Goal: Ask a question: Seek information or help from site administrators or community

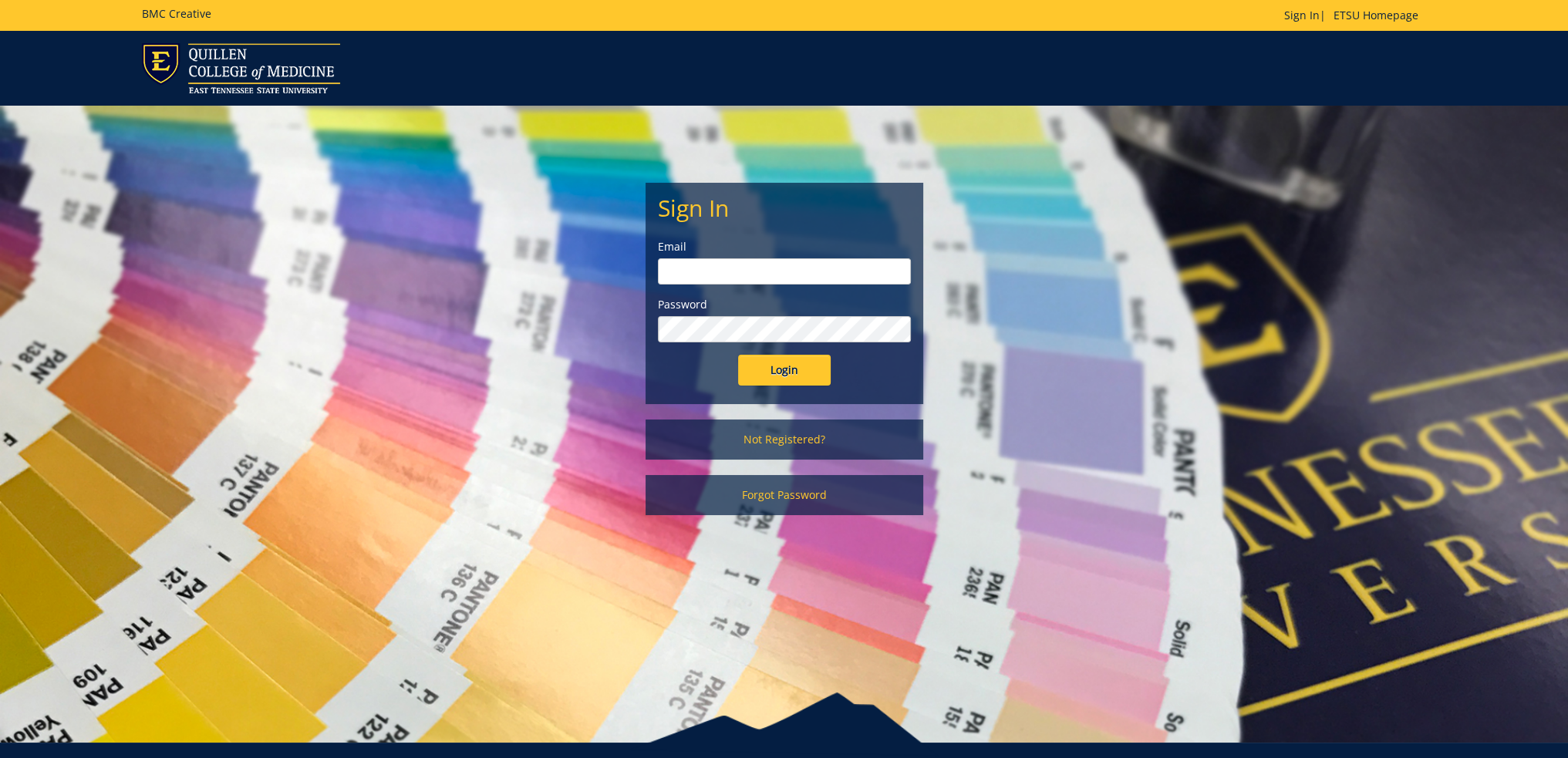
click at [722, 274] on input "email" at bounding box center [784, 271] width 253 height 26
type input "[EMAIL_ADDRESS][DOMAIN_NAME]"
click at [738, 355] on input "Login" at bounding box center [785, 370] width 93 height 31
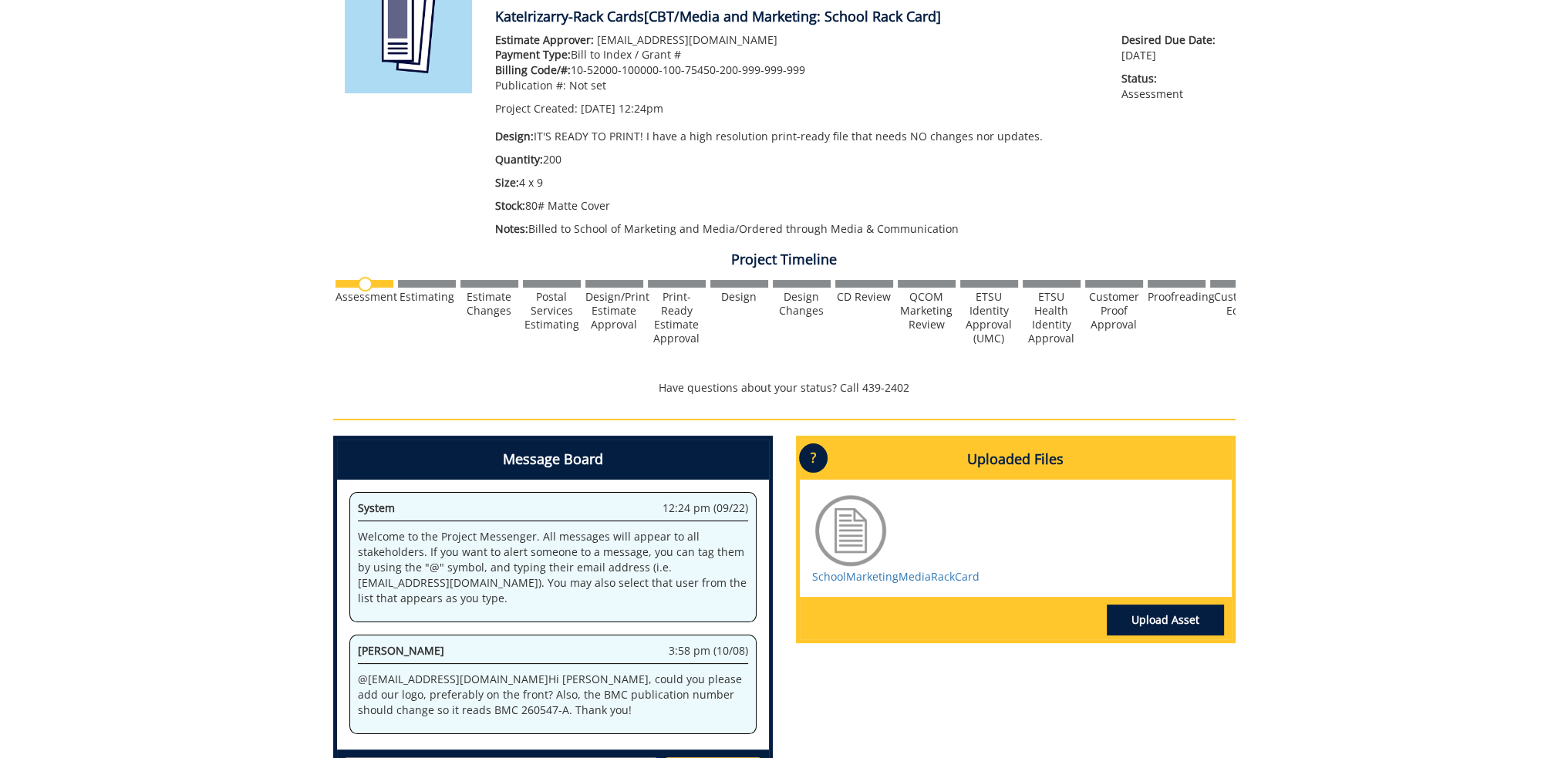
scroll to position [386, 0]
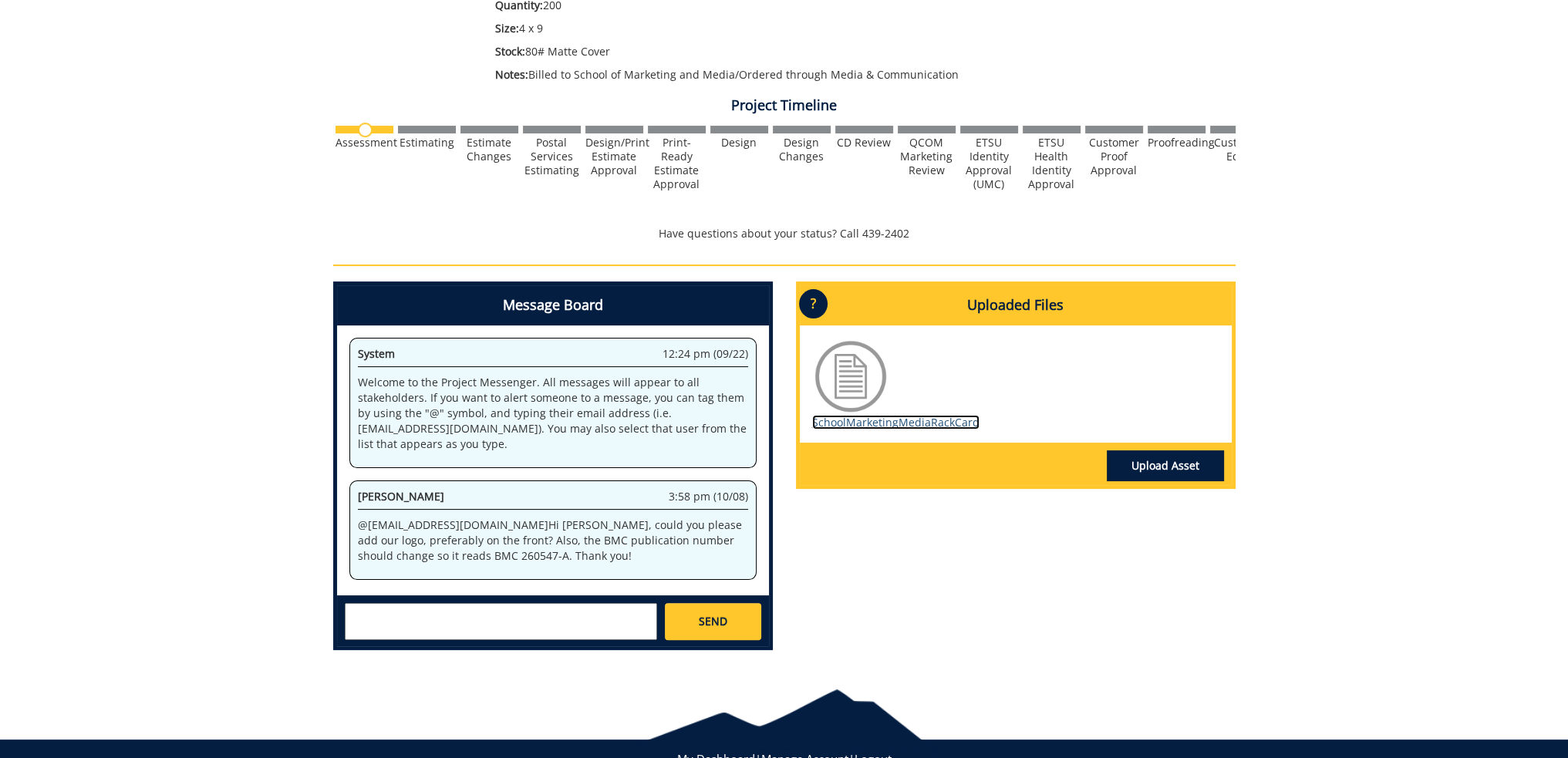
click at [938, 423] on link "SchoolMarketingMediaRackCard" at bounding box center [895, 422] width 168 height 15
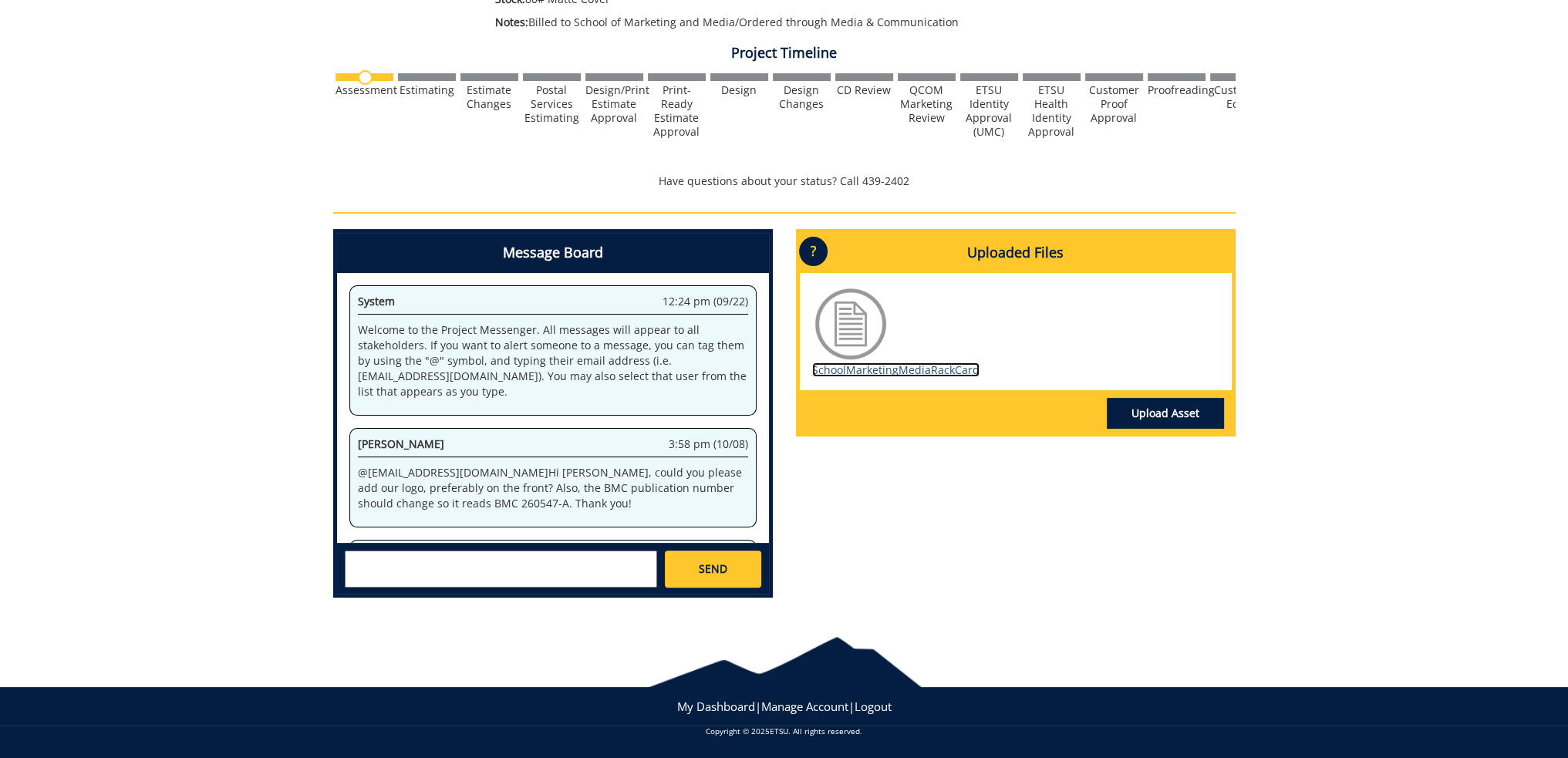
scroll to position [362, 0]
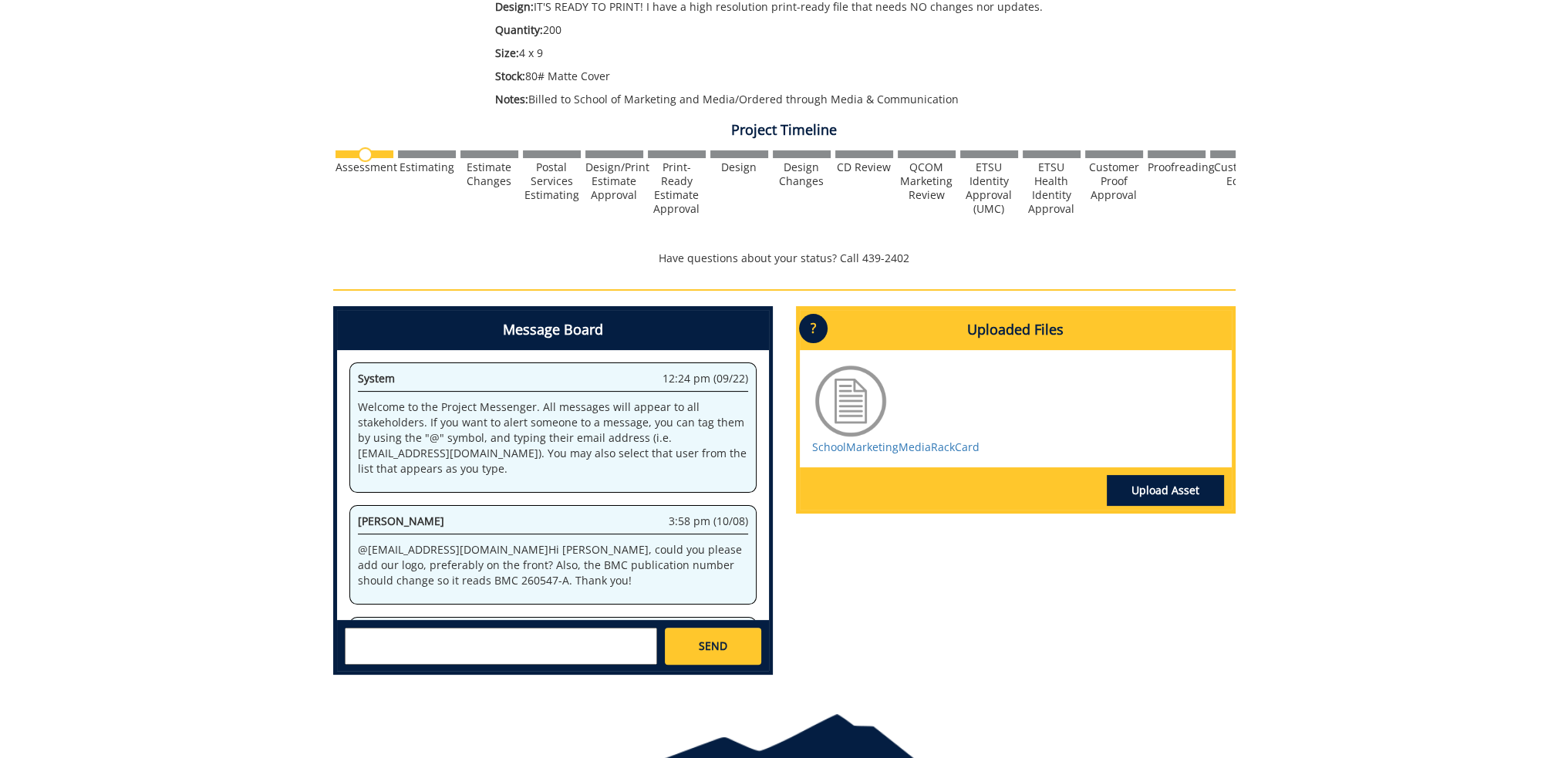
click at [426, 645] on textarea at bounding box center [501, 647] width 312 height 37
click at [438, 644] on textarea "@jil" at bounding box center [501, 647] width 312 height 37
click at [435, 647] on textarea "@jill" at bounding box center [501, 647] width 312 height 37
click at [419, 641] on textarea "@jill" at bounding box center [501, 647] width 312 height 37
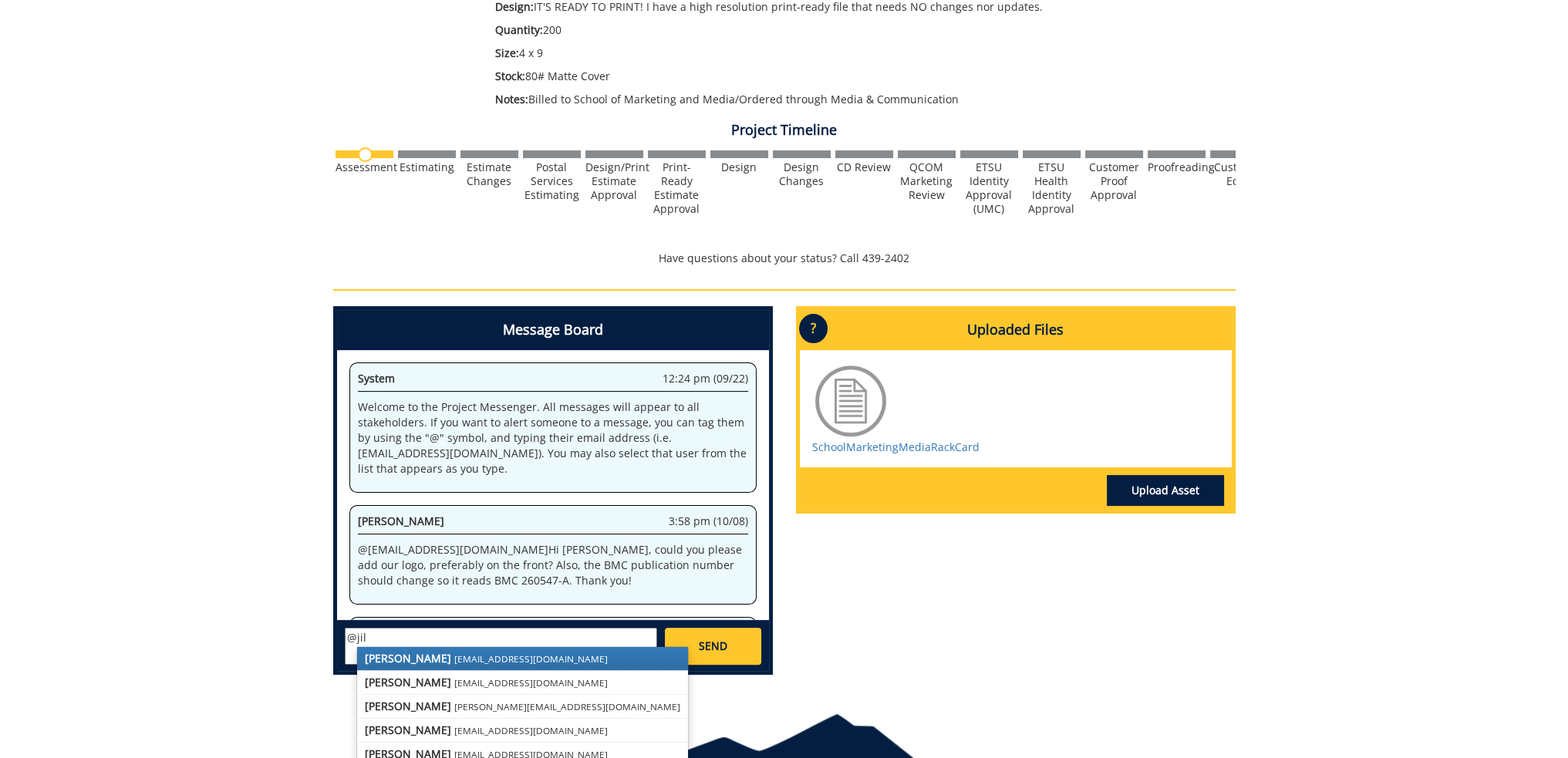
click at [455, 664] on small "fair@mail.etsu.edu" at bounding box center [531, 658] width 153 height 13
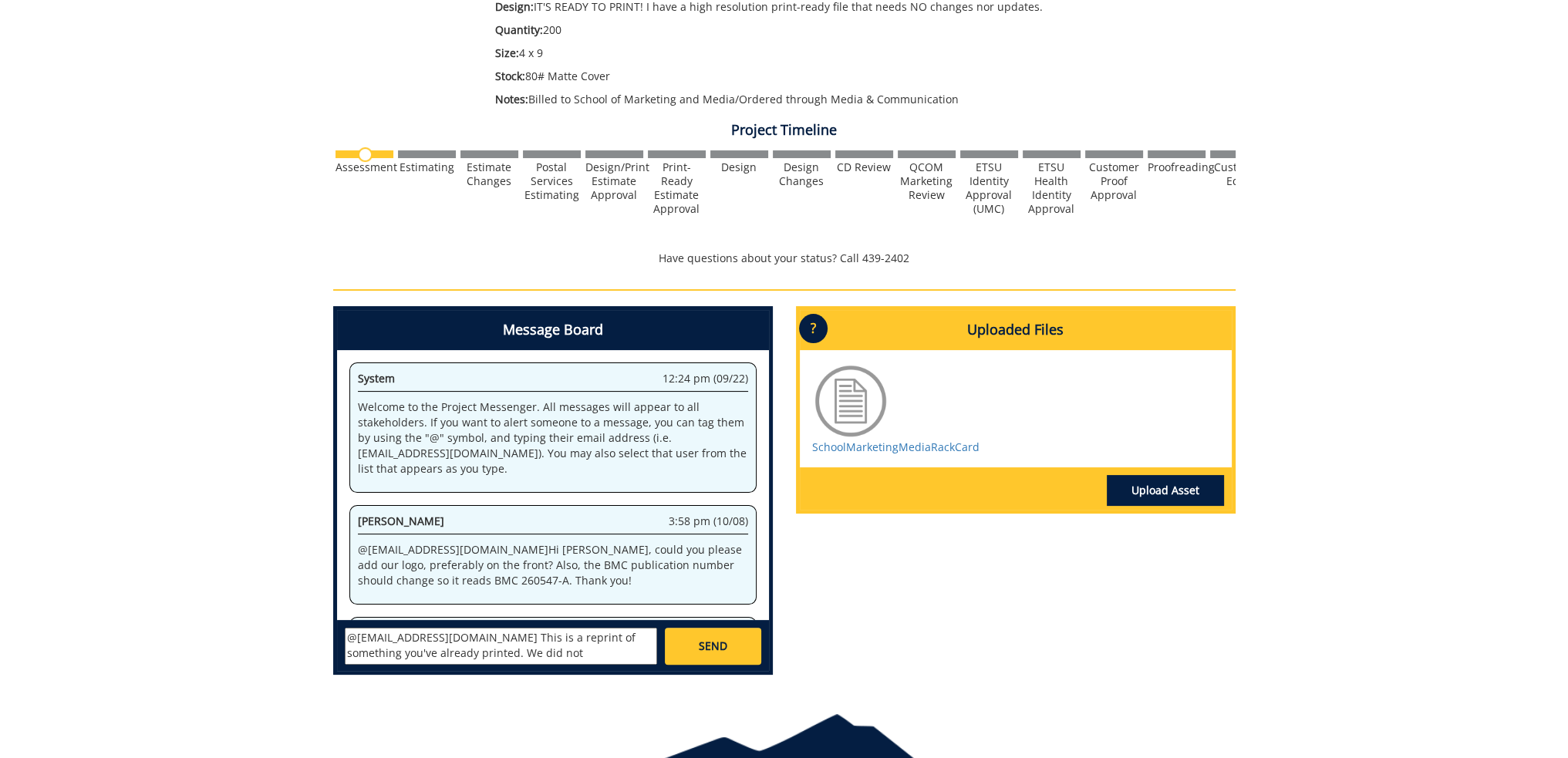
drag, startPoint x: 516, startPoint y: 649, endPoint x: 424, endPoint y: 656, distance: 92.3
click at [424, 656] on textarea "@fair@mail.etsu.edu This is a reprint of something you've already printed. We d…" at bounding box center [501, 647] width 312 height 37
click at [933, 441] on link "SchoolMarketingMediaRackCard" at bounding box center [895, 447] width 168 height 15
click at [589, 652] on textarea "@fair@mail.etsu.edu This is a reprint of something you've already printed for t…" at bounding box center [501, 647] width 312 height 37
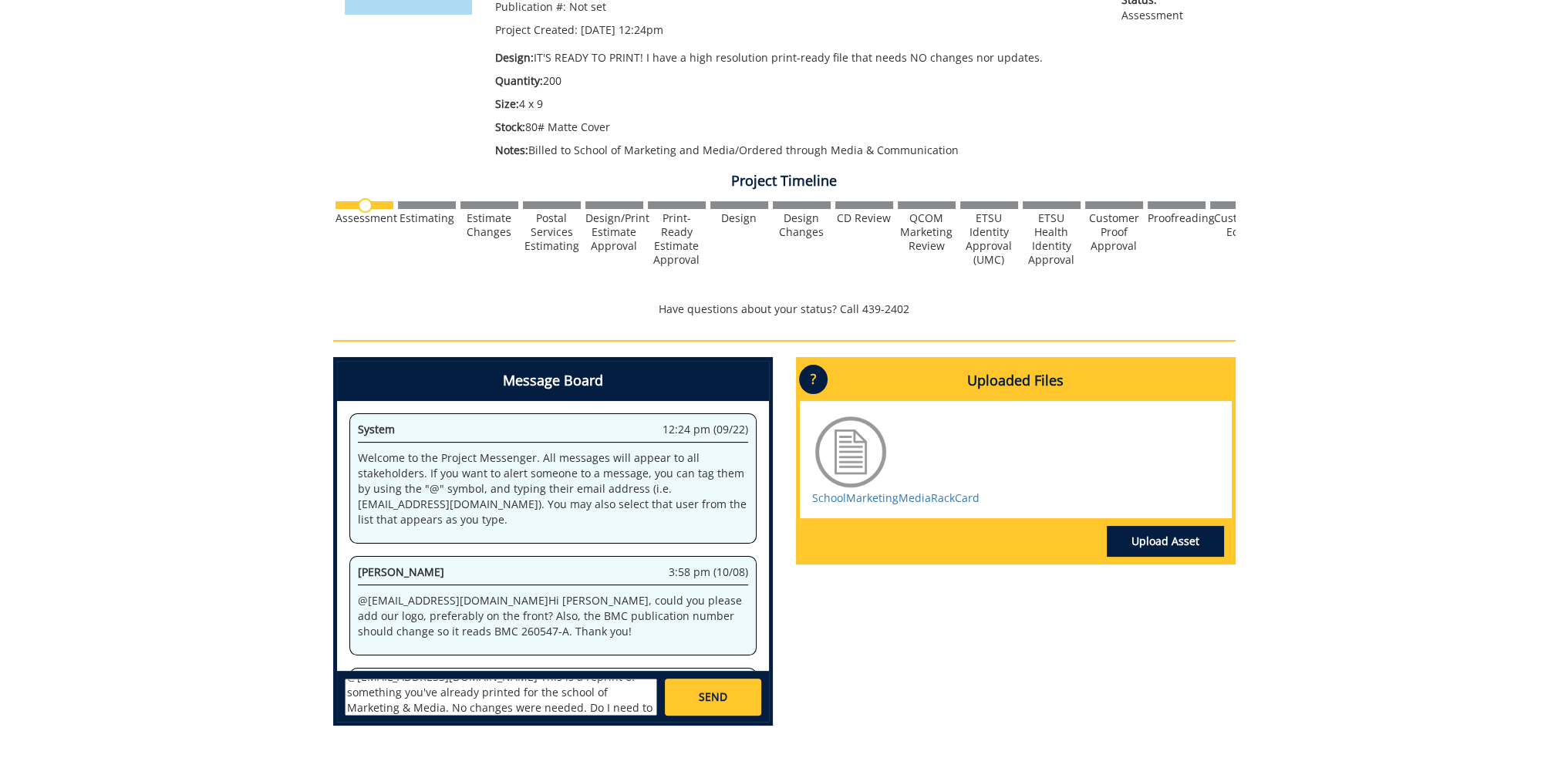
scroll to position [284, 0]
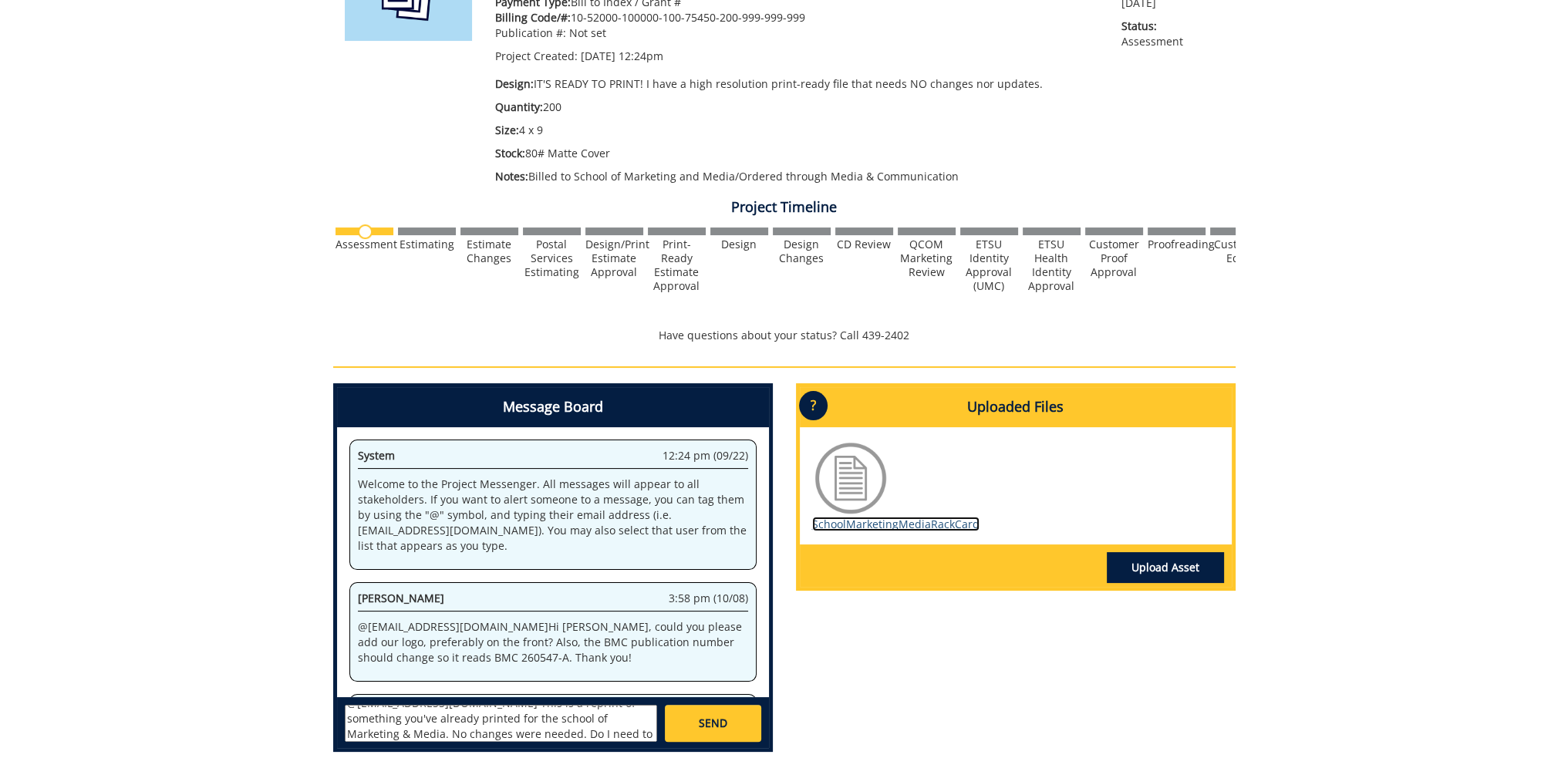
click at [898, 521] on link "SchoolMarketingMediaRackCard" at bounding box center [895, 523] width 168 height 15
drag, startPoint x: 603, startPoint y: 728, endPoint x: 614, endPoint y: 723, distance: 12.1
click at [614, 723] on textarea "@fair@mail.etsu.edu This is a reprint of something you've already printed for t…" at bounding box center [501, 724] width 312 height 37
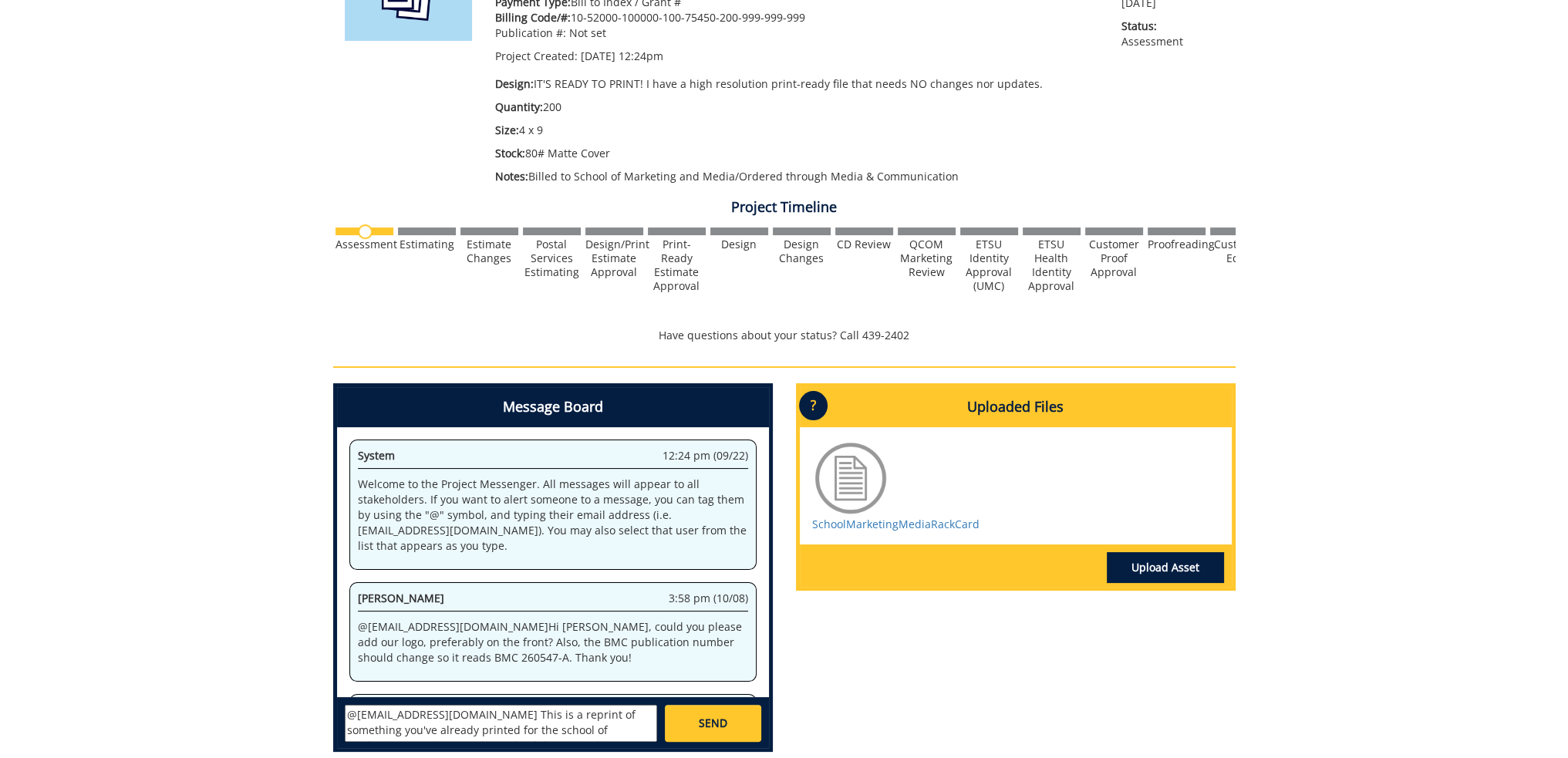
drag, startPoint x: 597, startPoint y: 733, endPoint x: 611, endPoint y: 715, distance: 22.8
click at [611, 715] on textarea "@fair@mail.etsu.edu This is a reprint of something you've already printed for t…" at bounding box center [501, 724] width 312 height 37
click at [611, 728] on textarea "@fair@mail.etsu.edu This is a reprint of something you've already printed for t…" at bounding box center [501, 724] width 312 height 37
click at [614, 737] on textarea "@fair@mail.etsu.edu This is a reprint of something you've already printed for t…" at bounding box center [501, 724] width 312 height 37
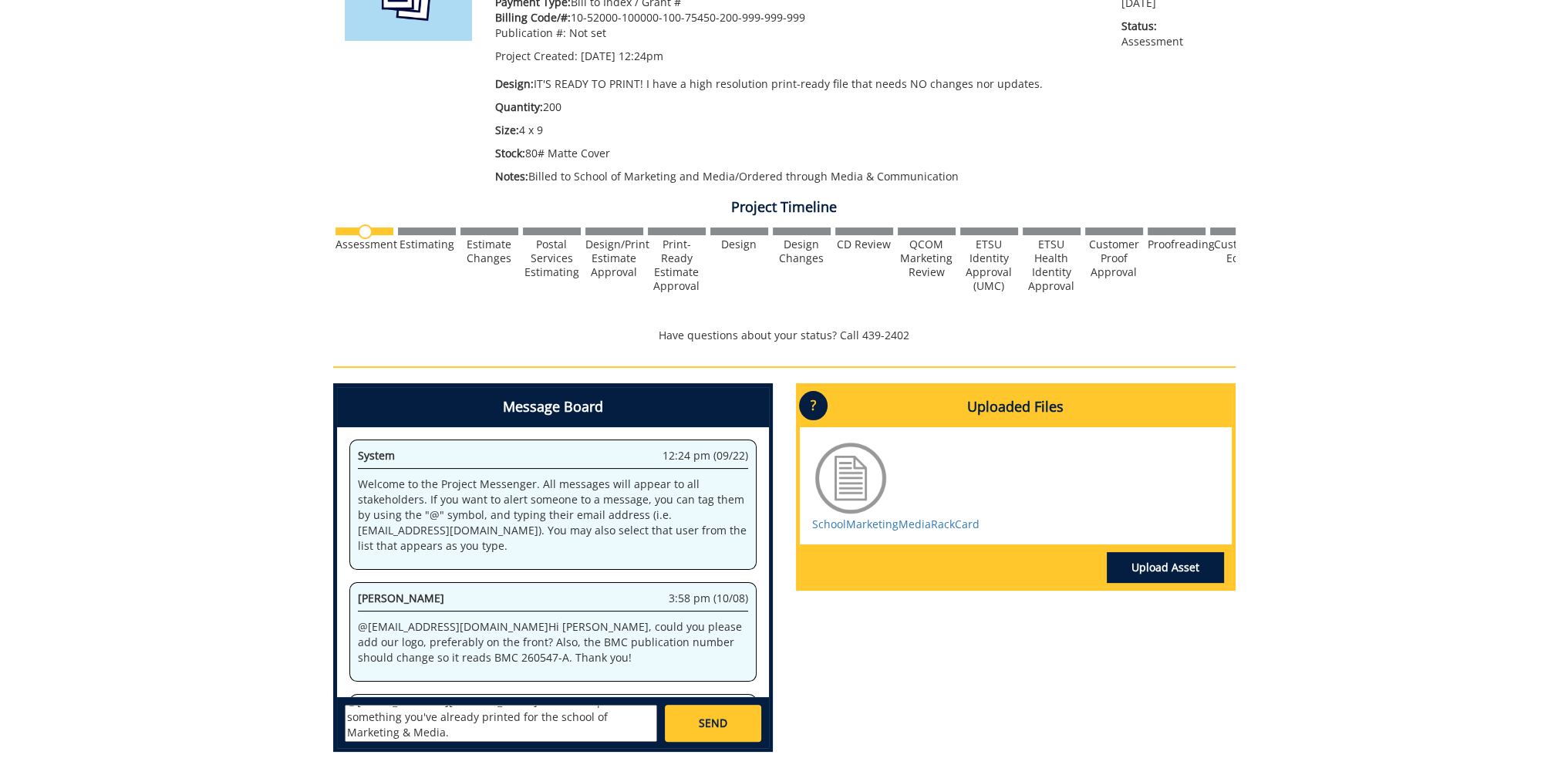
scroll to position [0, 0]
type textarea "@fair@mail.etsu.edu This is a reprint of something you've already printed for t…"
drag, startPoint x: 626, startPoint y: 726, endPoint x: 315, endPoint y: 696, distance: 312.4
click at [313, 697] on div "260547-A KateIrizarry-Rack Cards [CBT/Media and Marketing: School Rack Card] Es…" at bounding box center [784, 321] width 1568 height 889
click at [957, 710] on div "Message Board System 12:24 pm (09/22) Welcome to the Project Messenger. All mes…" at bounding box center [784, 574] width 925 height 381
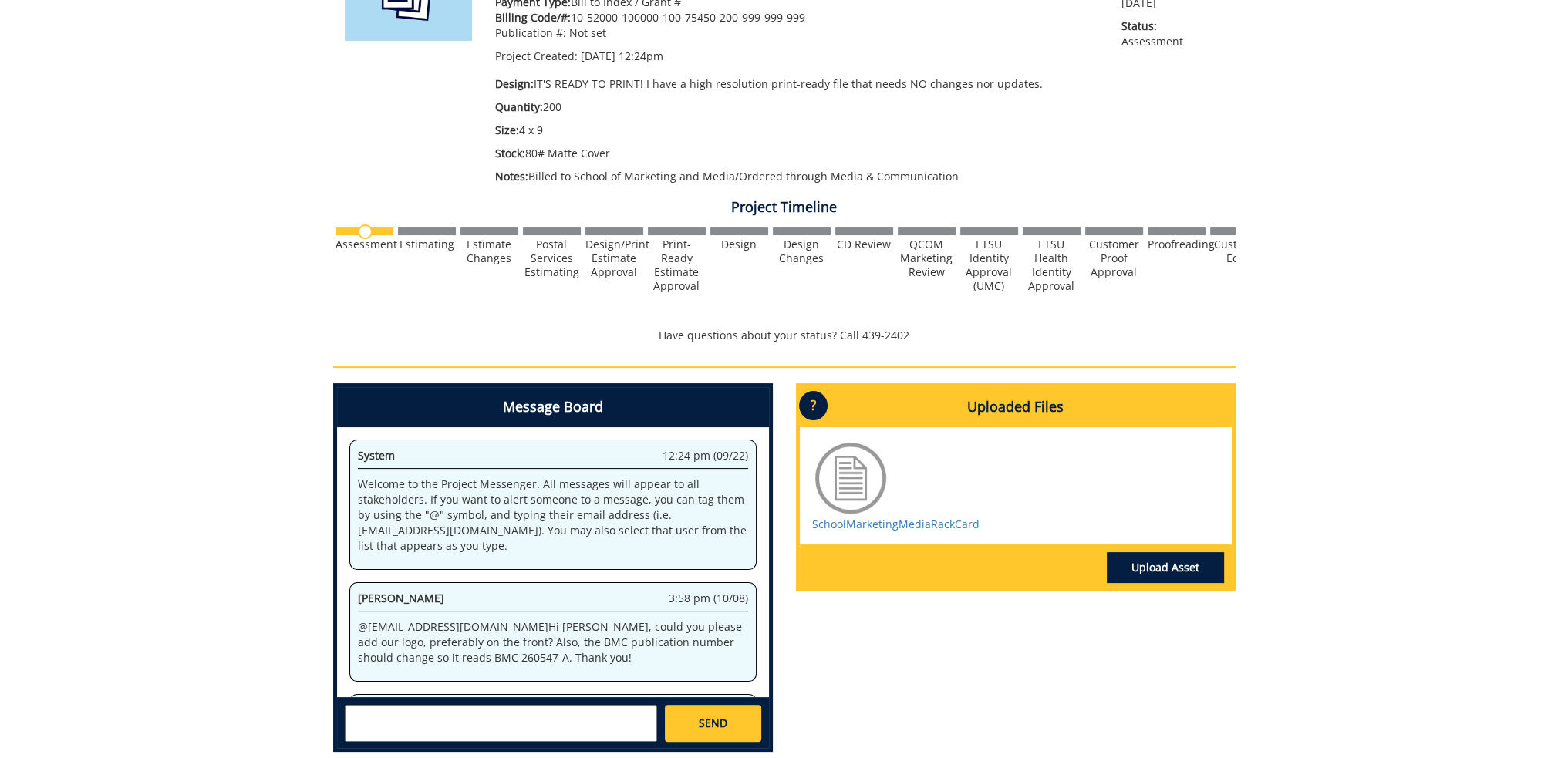
click at [516, 722] on textarea at bounding box center [501, 724] width 312 height 37
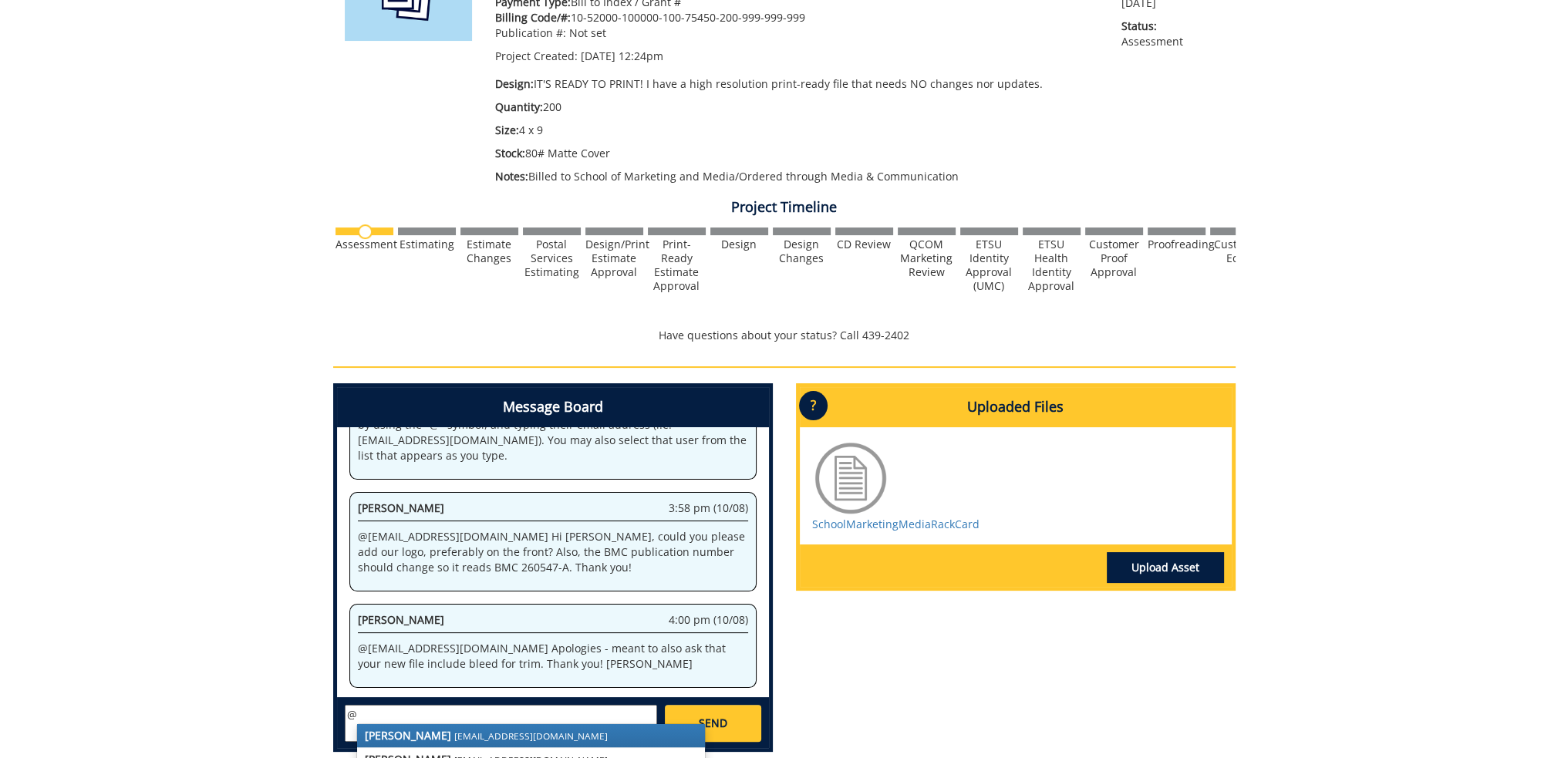
scroll to position [540, 0]
click at [455, 737] on small "fair@mail.etsu.edu" at bounding box center [531, 736] width 153 height 13
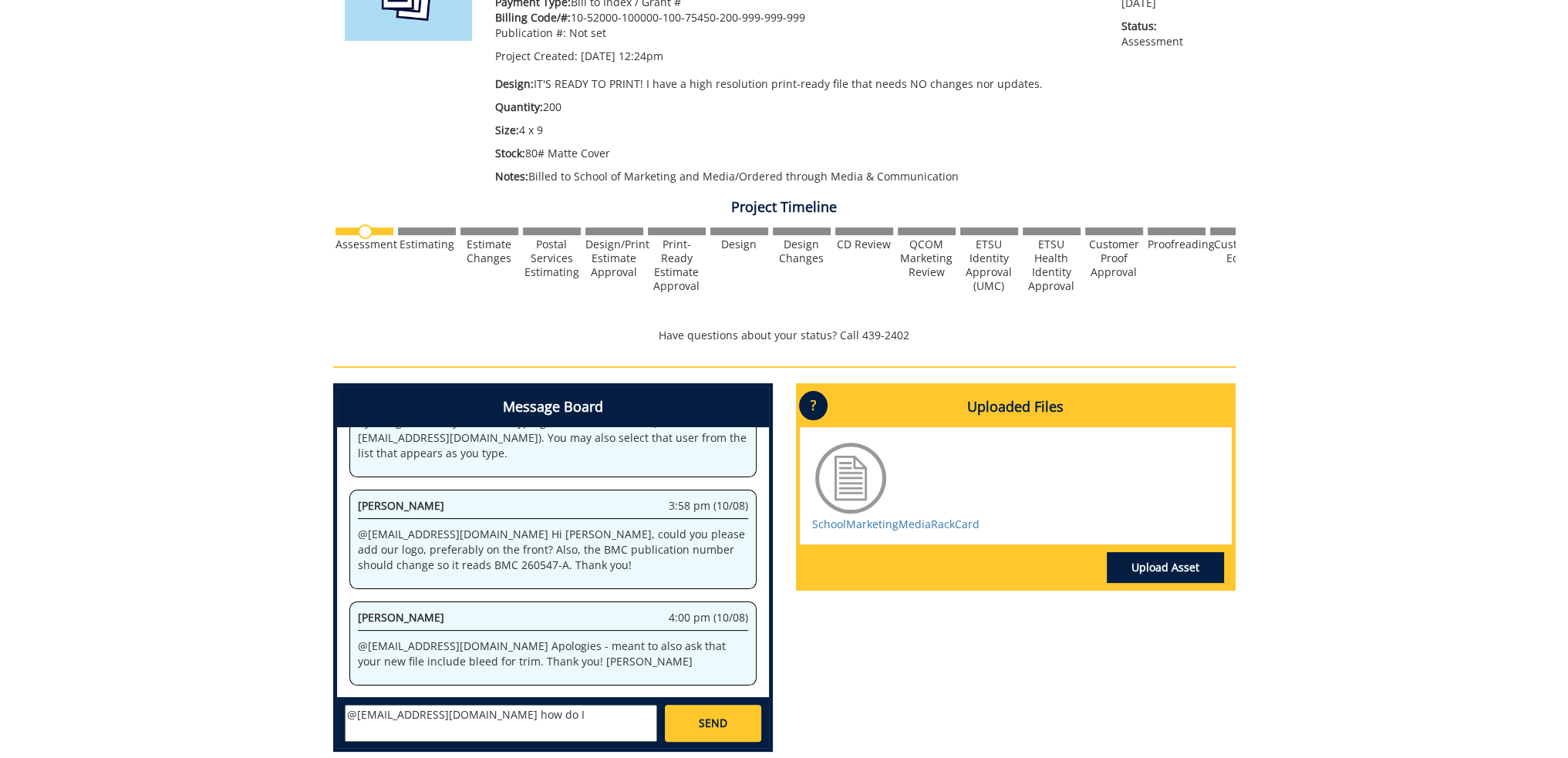
drag, startPoint x: 513, startPoint y: 711, endPoint x: 495, endPoint y: 714, distance: 18.2
click at [495, 714] on textarea "@fair@mail.etsu.edu how do I" at bounding box center [501, 724] width 312 height 37
click at [567, 730] on textarea "@fair@mail.etsu.edu how do include bleed for trim? This is a reprint of somethi…" at bounding box center [501, 724] width 312 height 37
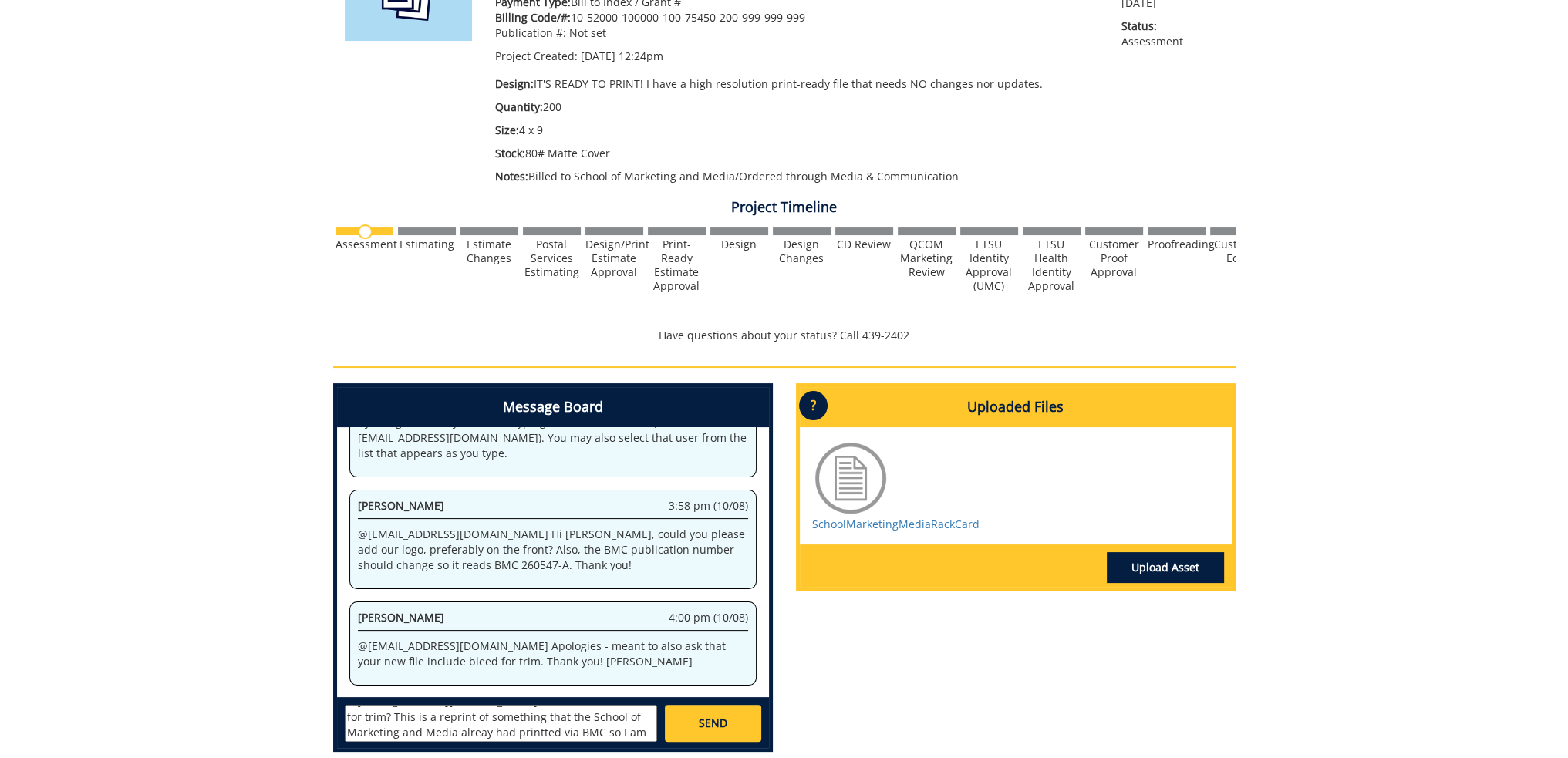
click at [404, 730] on textarea "@fair@mail.etsu.edu how do include bleed for trim? This is a reprint of somethi…" at bounding box center [501, 724] width 312 height 37
click at [476, 728] on textarea "@fair@mail.etsu.edu how do include bleed for trim? This is a reprint of somethi…" at bounding box center [501, 724] width 312 height 37
click at [471, 733] on textarea "@fair@mail.etsu.edu how do include bleed for trim? This is a reprint of somethi…" at bounding box center [501, 724] width 312 height 37
click at [626, 728] on textarea "@fair@mail.etsu.edu how do include bleed for trim? This is a reprint of somethi…" at bounding box center [501, 724] width 312 height 37
drag, startPoint x: 612, startPoint y: 734, endPoint x: 548, endPoint y: 739, distance: 64.2
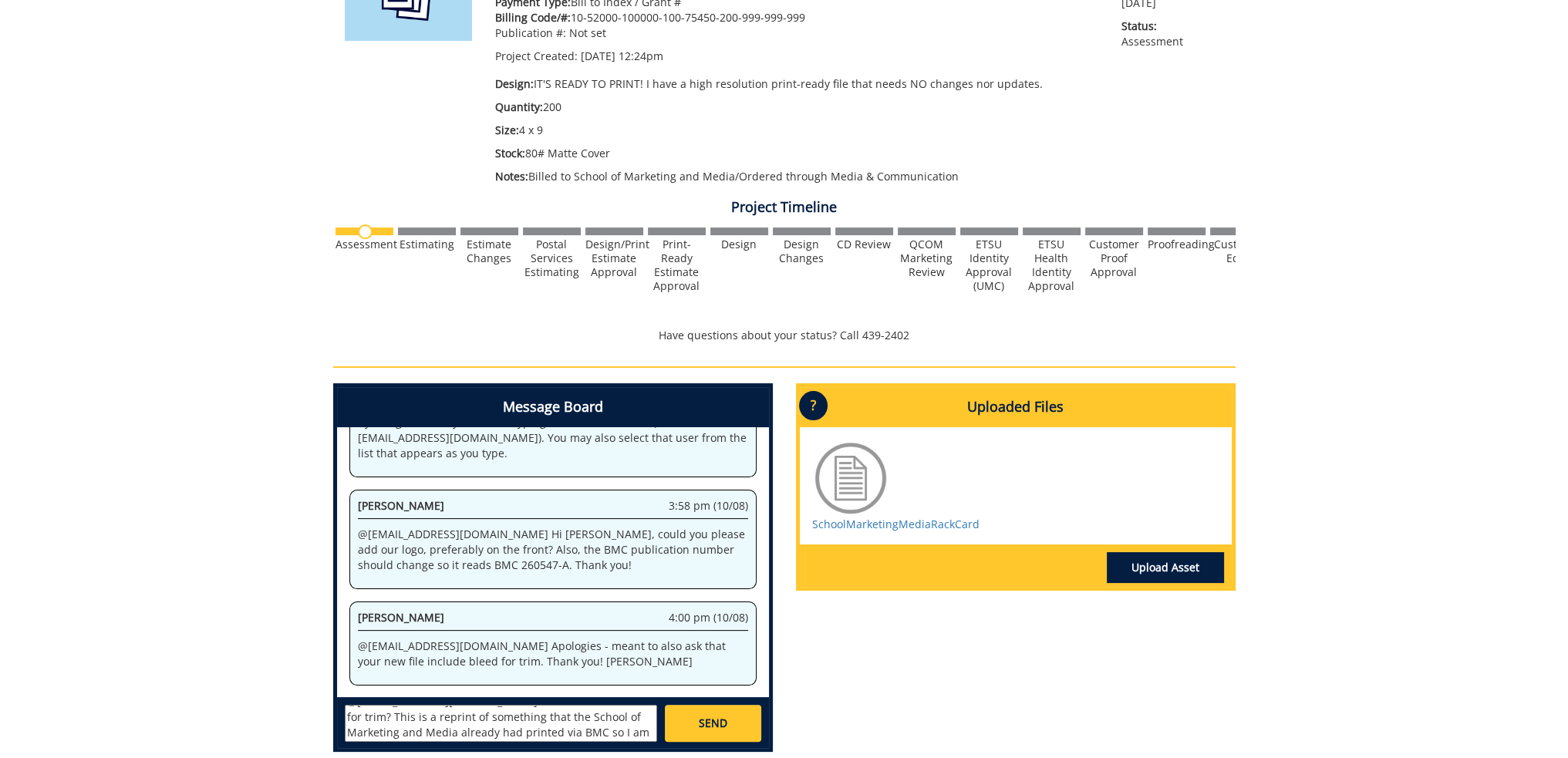
click at [548, 739] on textarea "@fair@mail.etsu.edu how do include bleed for trim? This is a reprint of somethi…" at bounding box center [501, 724] width 312 height 37
click at [610, 732] on textarea "@fair@mail.etsu.edu how do include bleed for trim? This is a reprint of somethi…" at bounding box center [501, 724] width 312 height 37
drag, startPoint x: 607, startPoint y: 732, endPoint x: 521, endPoint y: 737, distance: 86.1
click at [521, 737] on textarea "@fair@mail.etsu.edu how do include bleed for trim? This is a reprint of somethi…" at bounding box center [501, 724] width 312 height 37
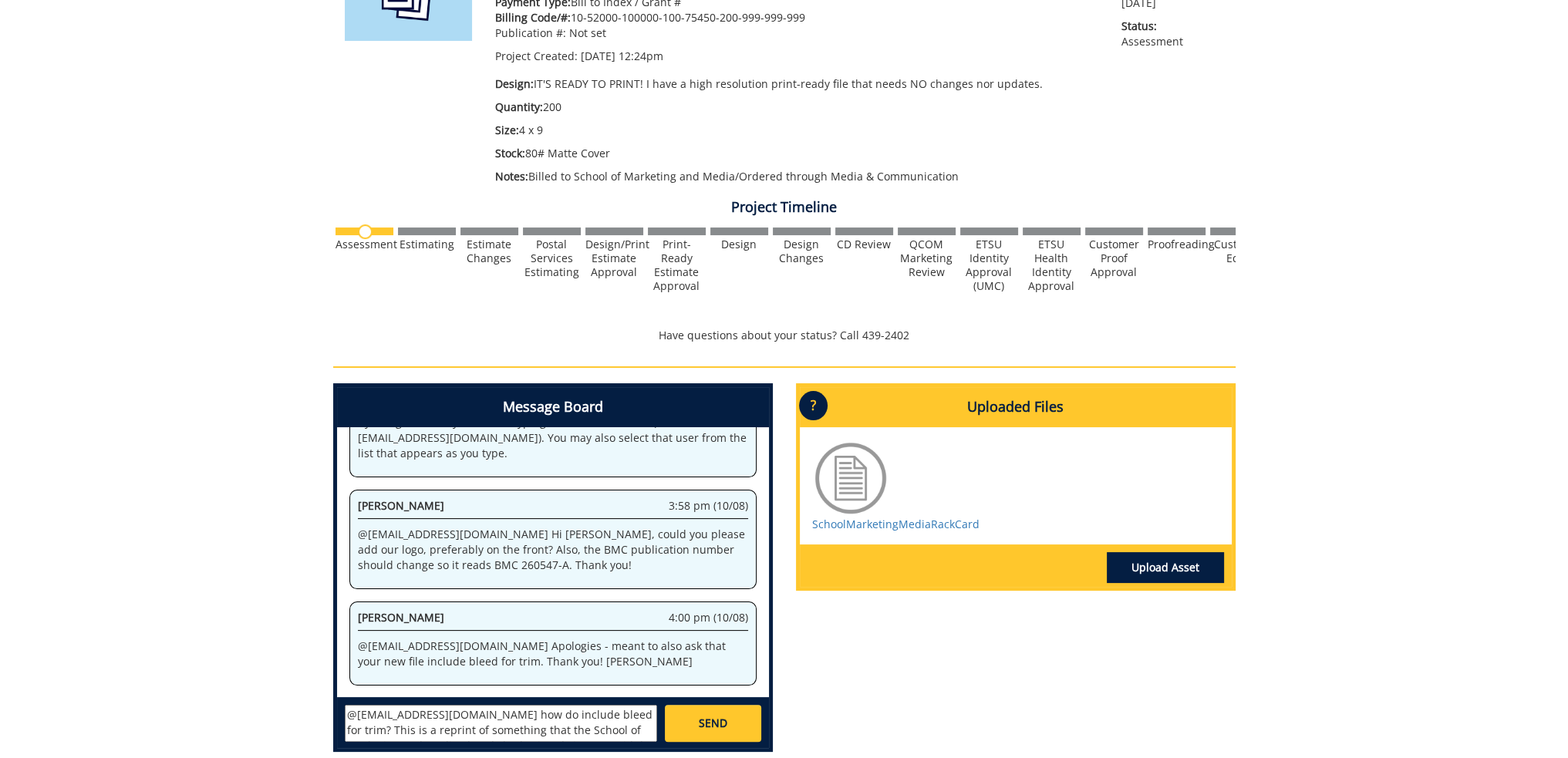
drag, startPoint x: 429, startPoint y: 731, endPoint x: 332, endPoint y: 712, distance: 98.8
click at [333, 712] on div "Message Board System 12:24 pm (09/22) Welcome to the Project Messenger. All mes…" at bounding box center [553, 568] width 440 height 368
click at [459, 711] on textarea "@fair@mail.etsu.edu how do include bleed for trim? This is a reprint of somethi…" at bounding box center [501, 724] width 312 height 37
drag, startPoint x: 381, startPoint y: 728, endPoint x: 531, endPoint y: 736, distance: 150.2
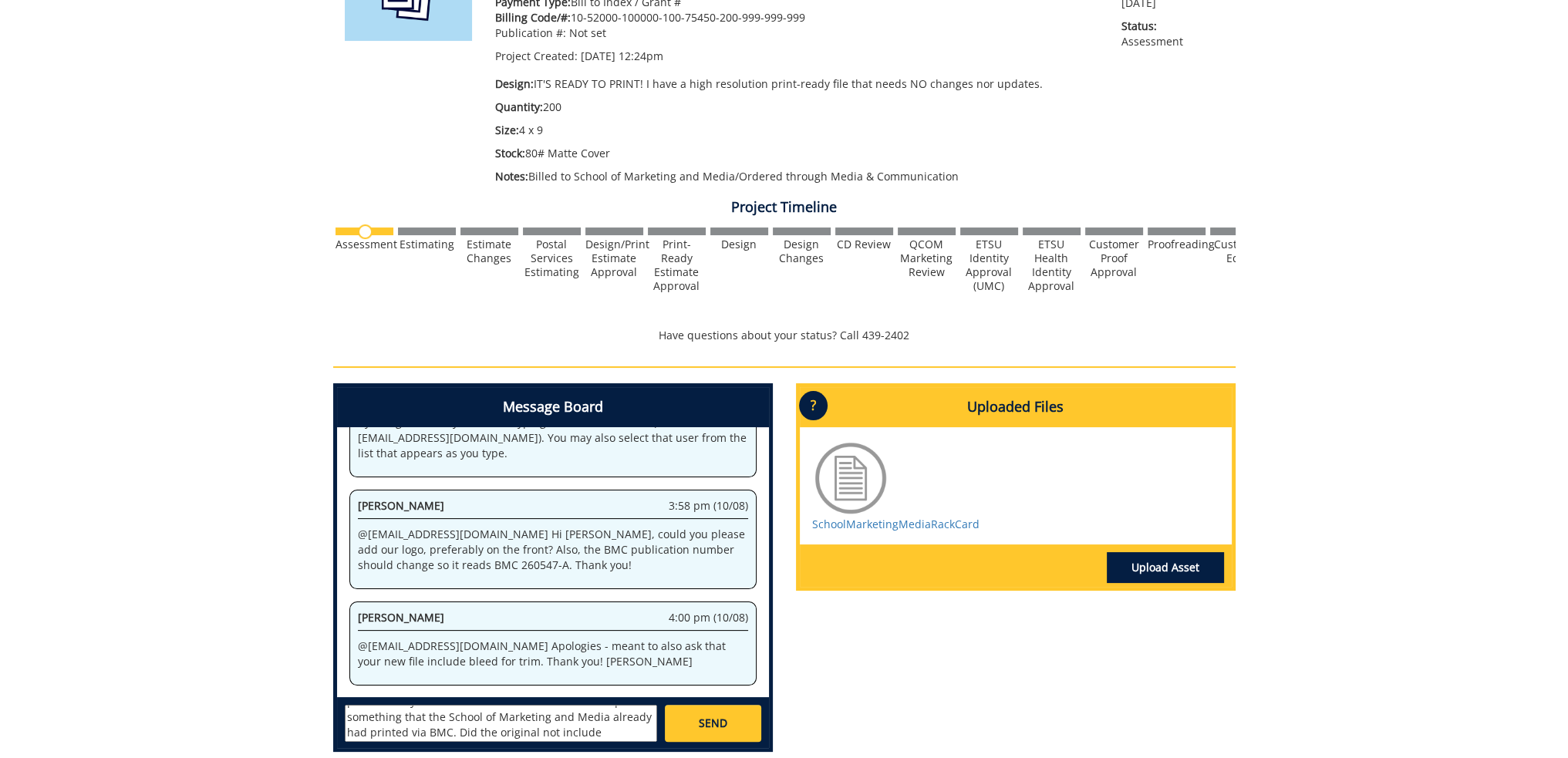
click at [531, 736] on textarea "@fair@mail.etsu.edu What are the parameters you need for bleed for trim? This i…" at bounding box center [501, 724] width 312 height 37
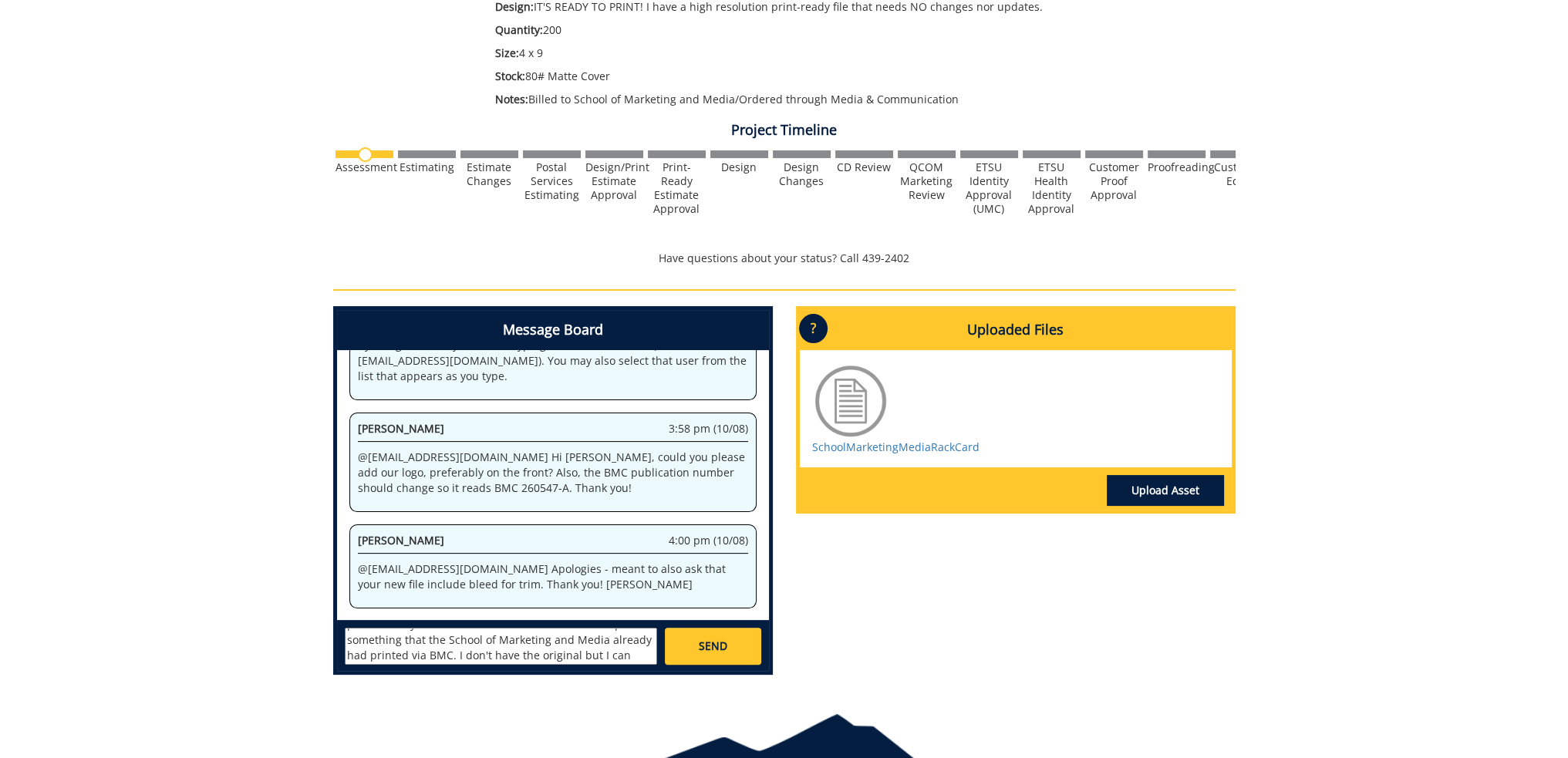
type textarea "@fair@mail.etsu.edu What are the parameters you need for bleed for trim? This i…"
click at [733, 642] on link "SEND" at bounding box center [712, 647] width 96 height 37
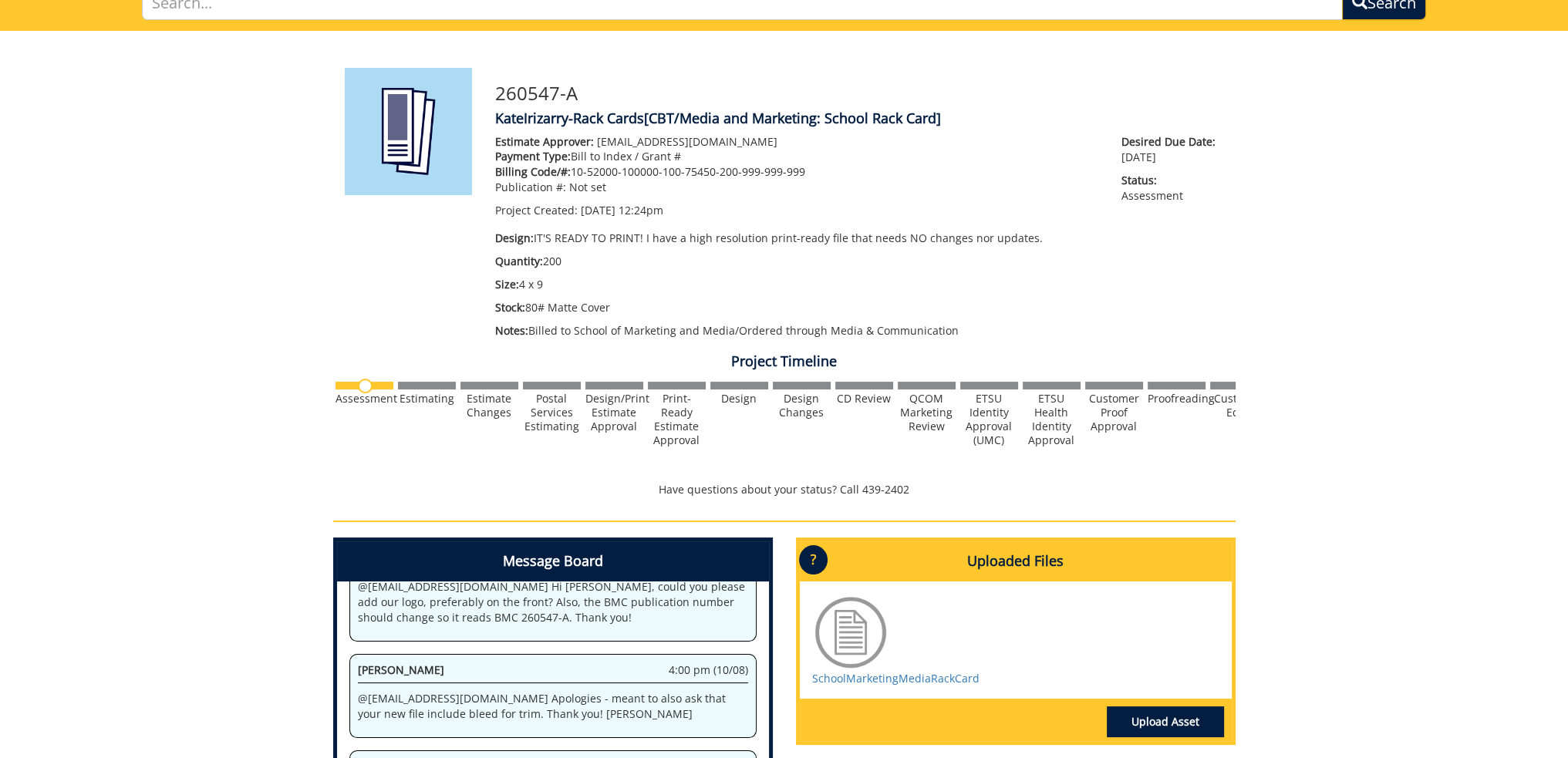
scroll to position [0, 0]
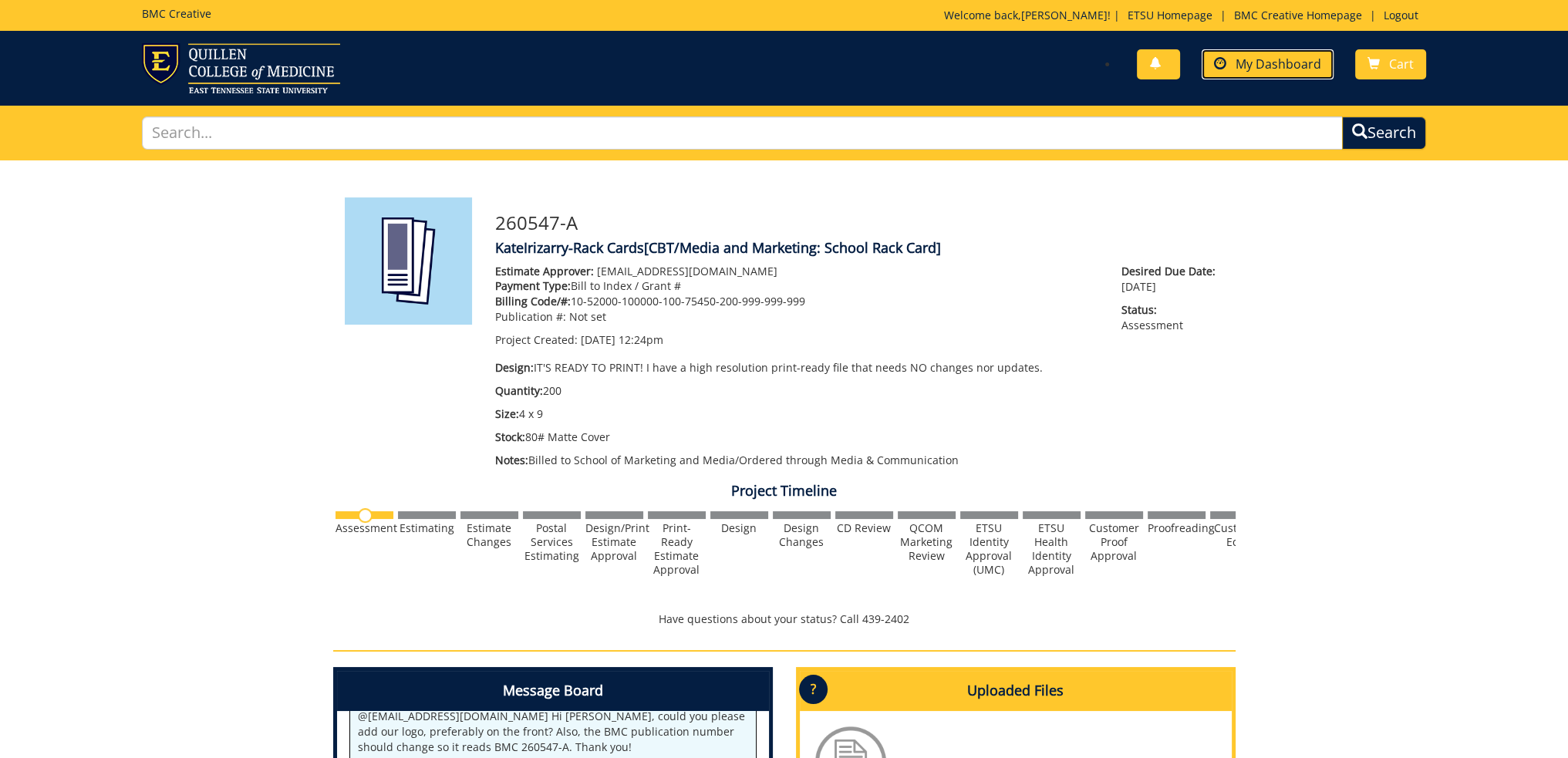
click at [1261, 61] on span "My Dashboard" at bounding box center [1278, 64] width 85 height 17
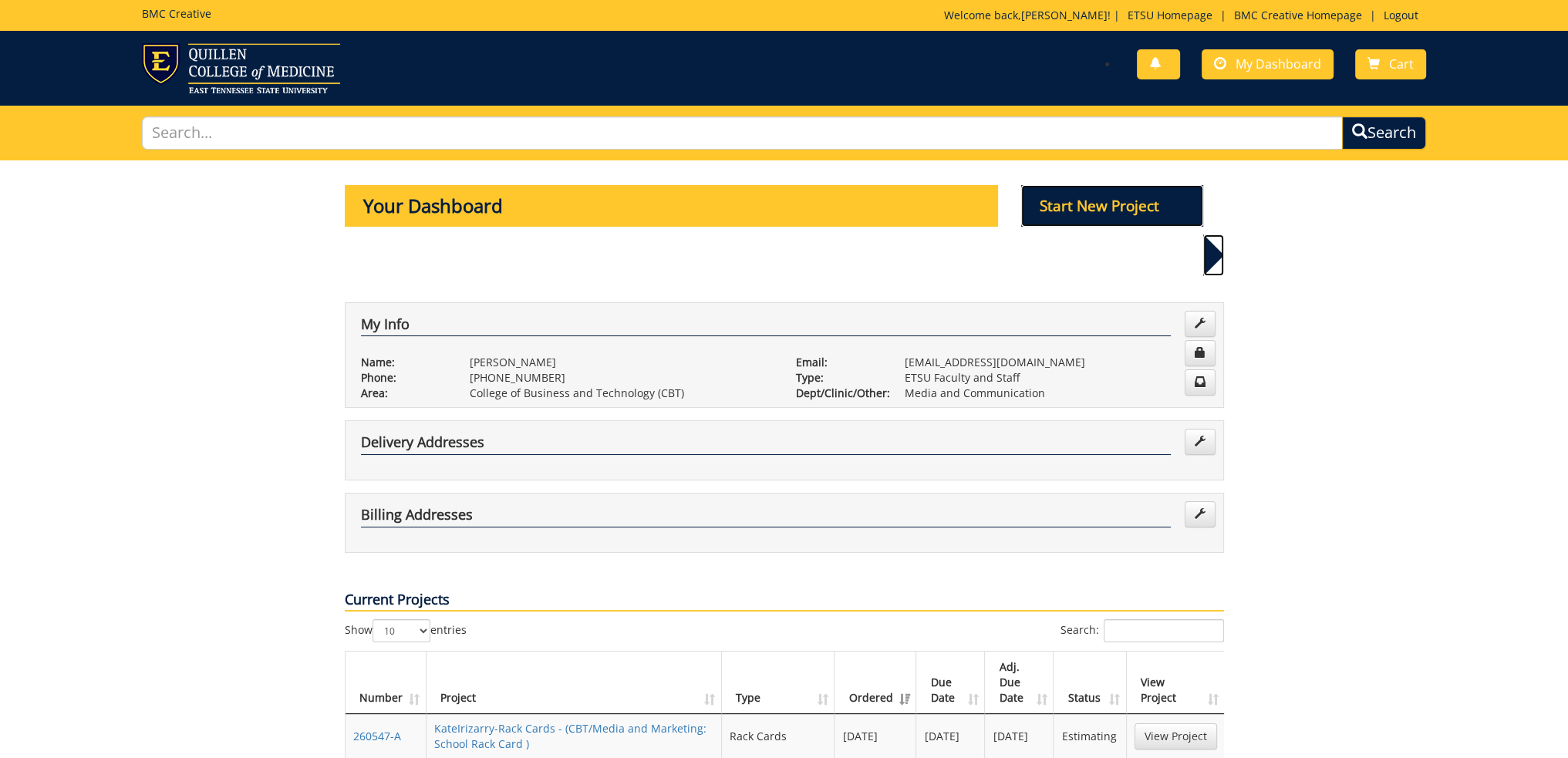
drag, startPoint x: 1126, startPoint y: 204, endPoint x: 1146, endPoint y: 208, distance: 20.4
click at [1126, 204] on p "Start New Project" at bounding box center [1113, 205] width 182 height 42
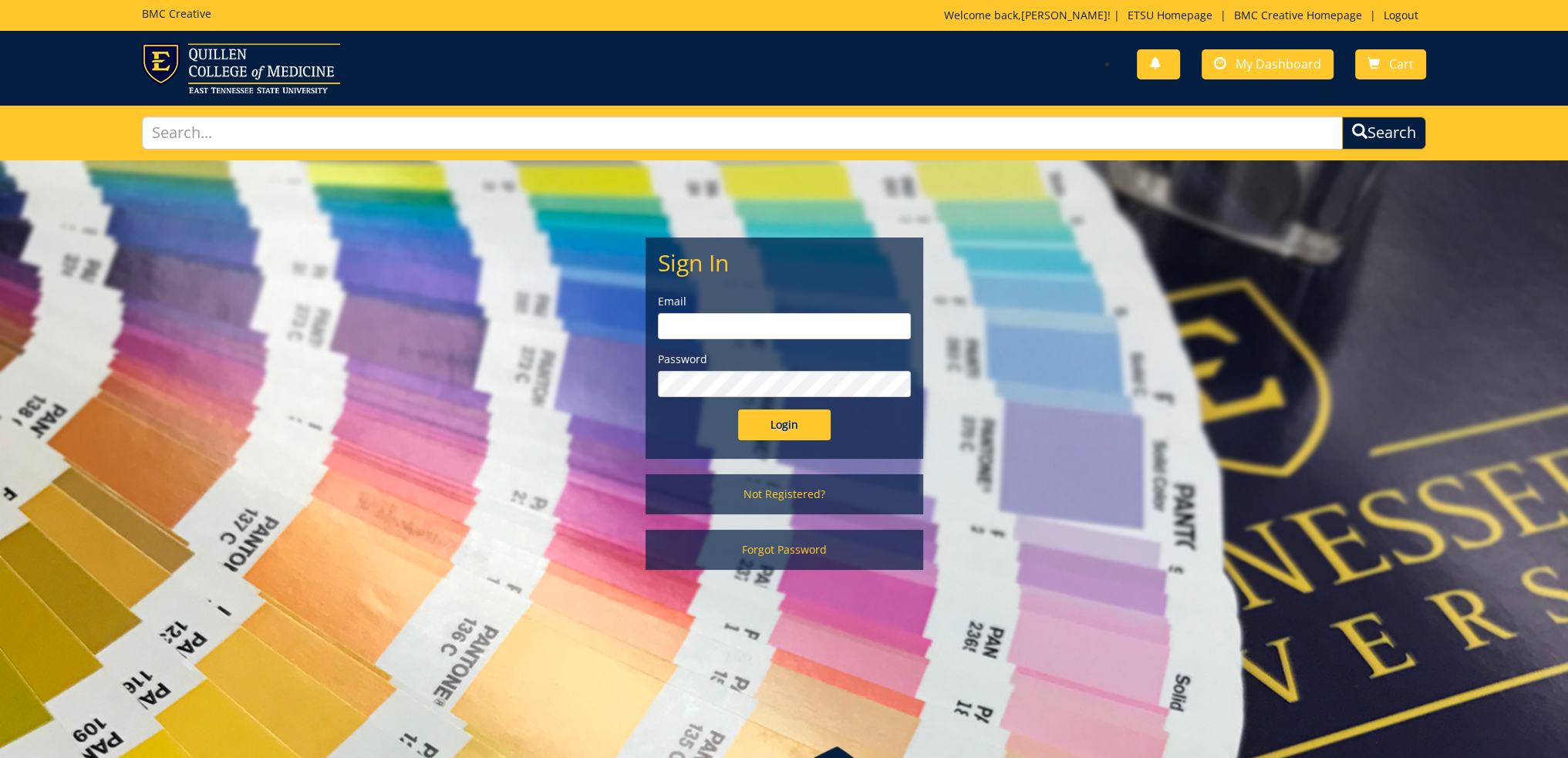
click at [718, 336] on input "email" at bounding box center [784, 326] width 253 height 26
type input "[EMAIL_ADDRESS][DOMAIN_NAME]"
click at [738, 410] on input "Login" at bounding box center [785, 426] width 93 height 31
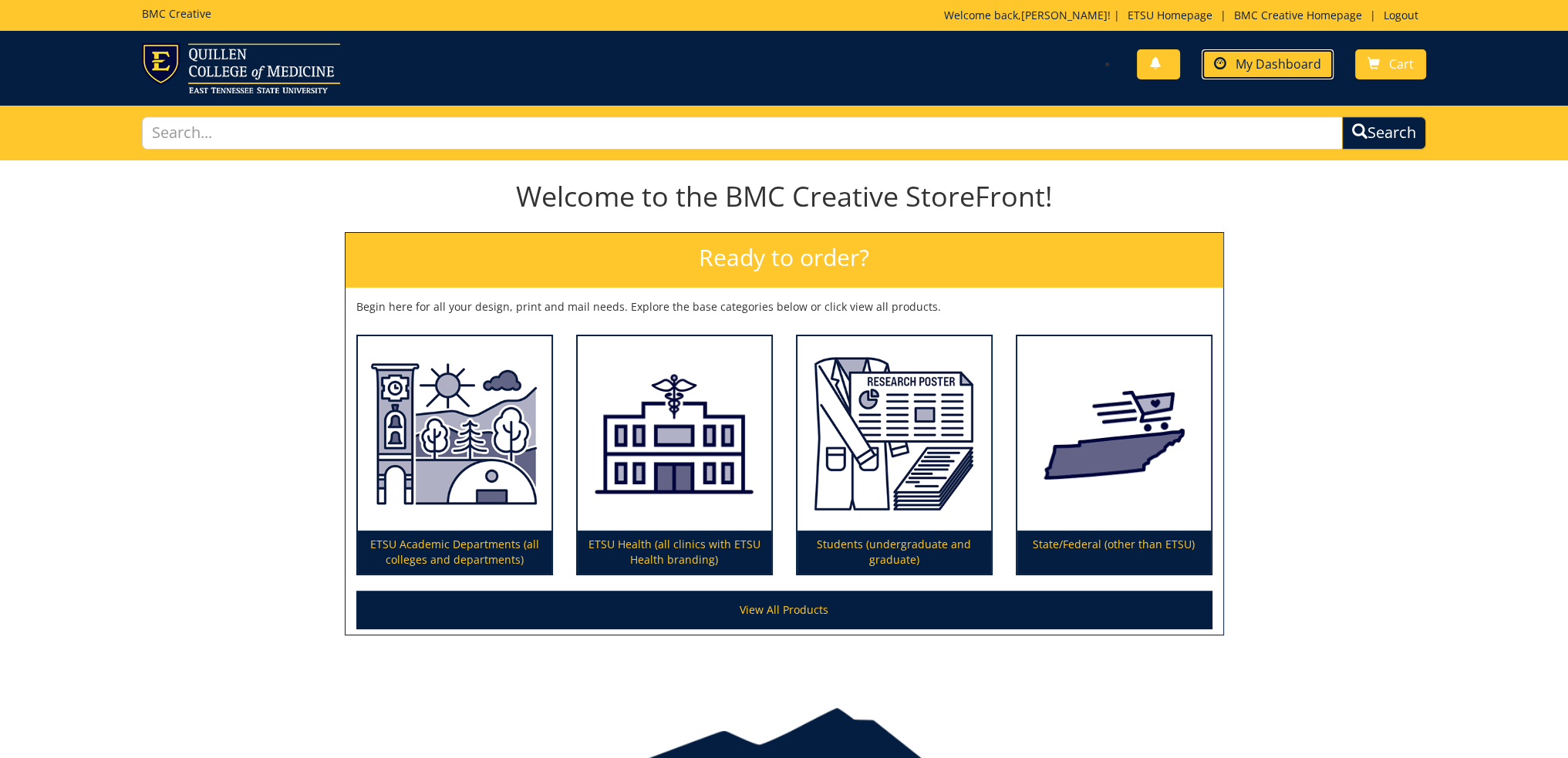
click at [1260, 70] on span "My Dashboard" at bounding box center [1278, 64] width 85 height 17
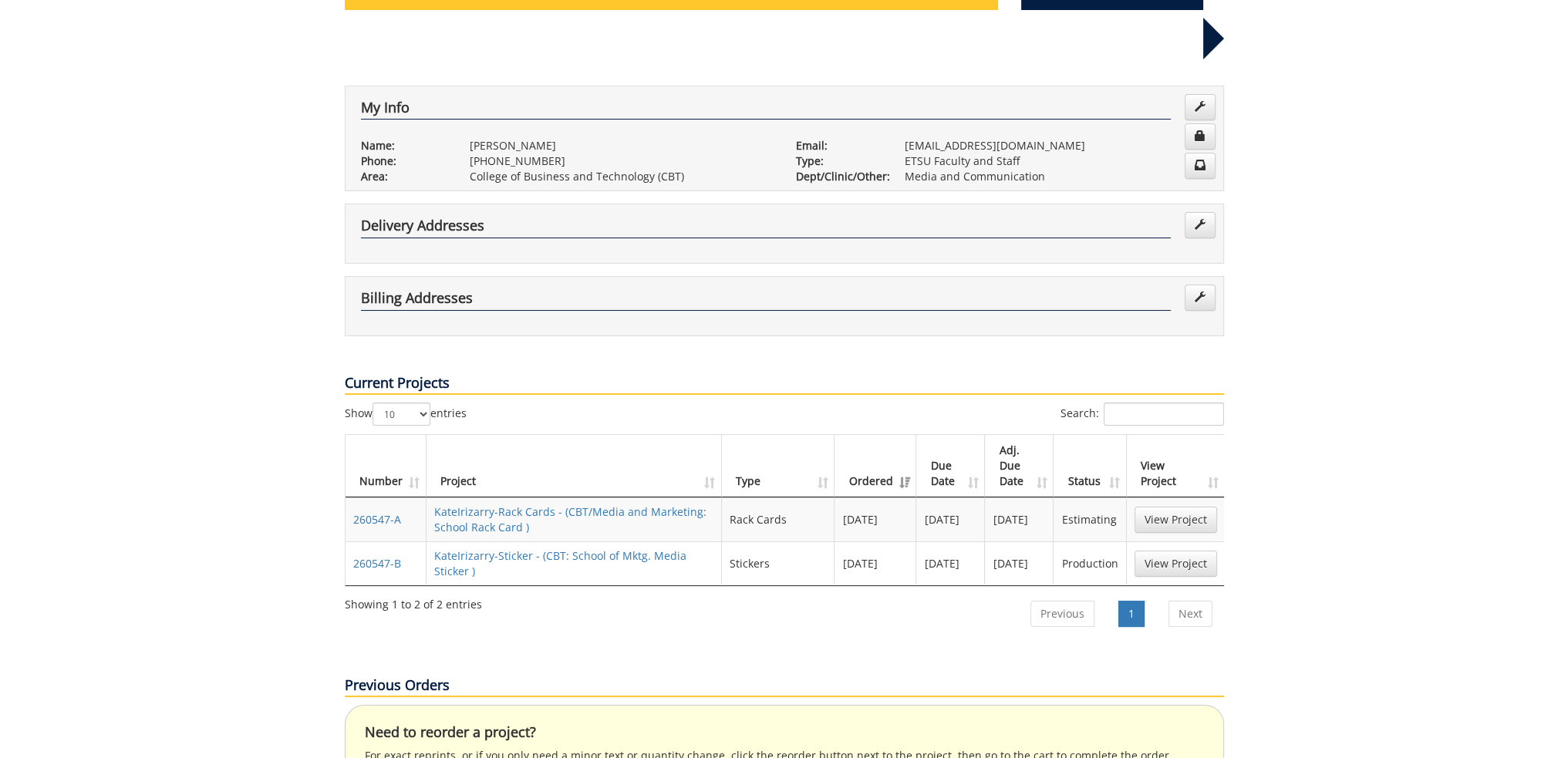
scroll to position [232, 0]
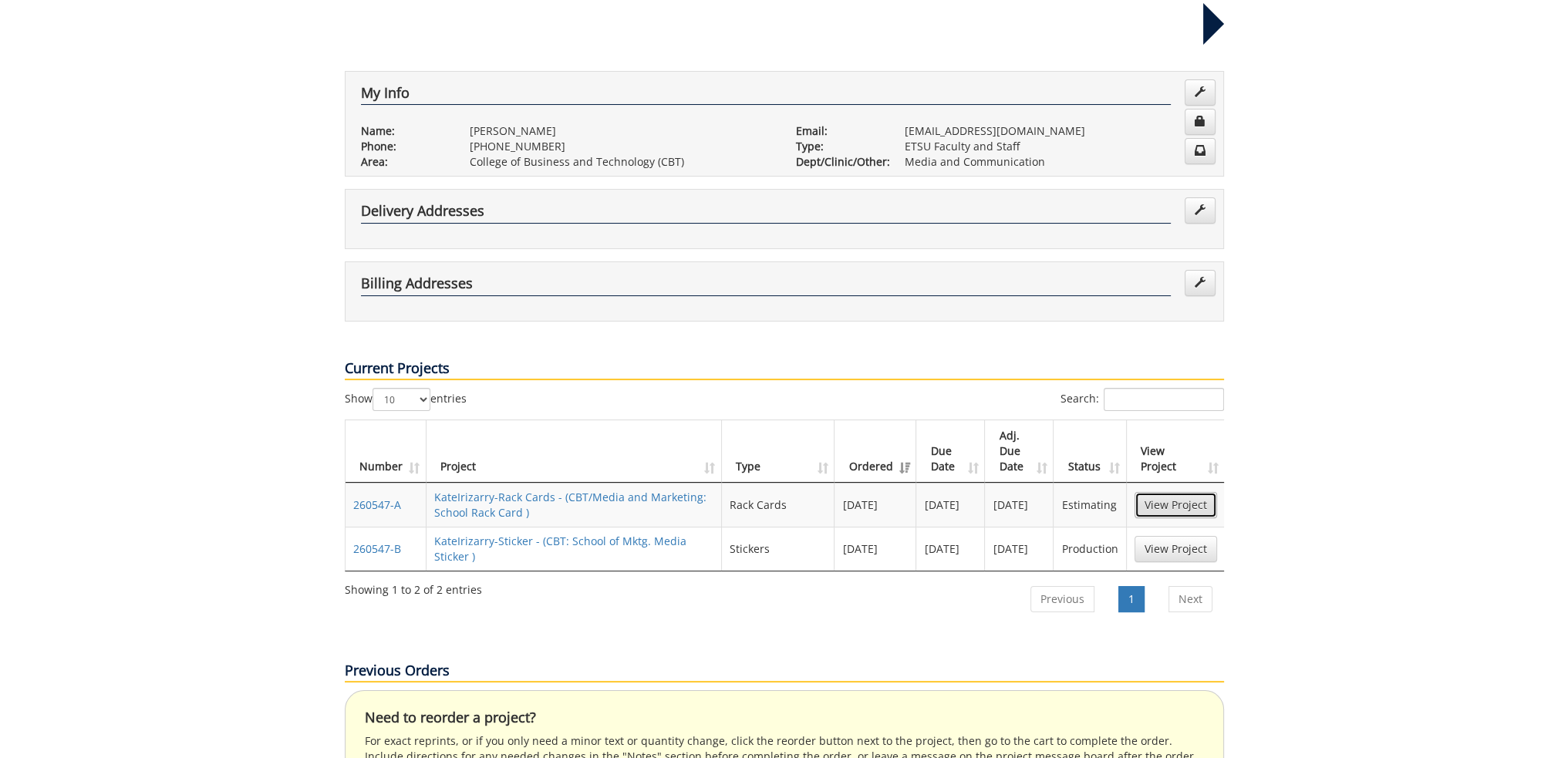
click at [1181, 492] on link "View Project" at bounding box center [1176, 505] width 82 height 26
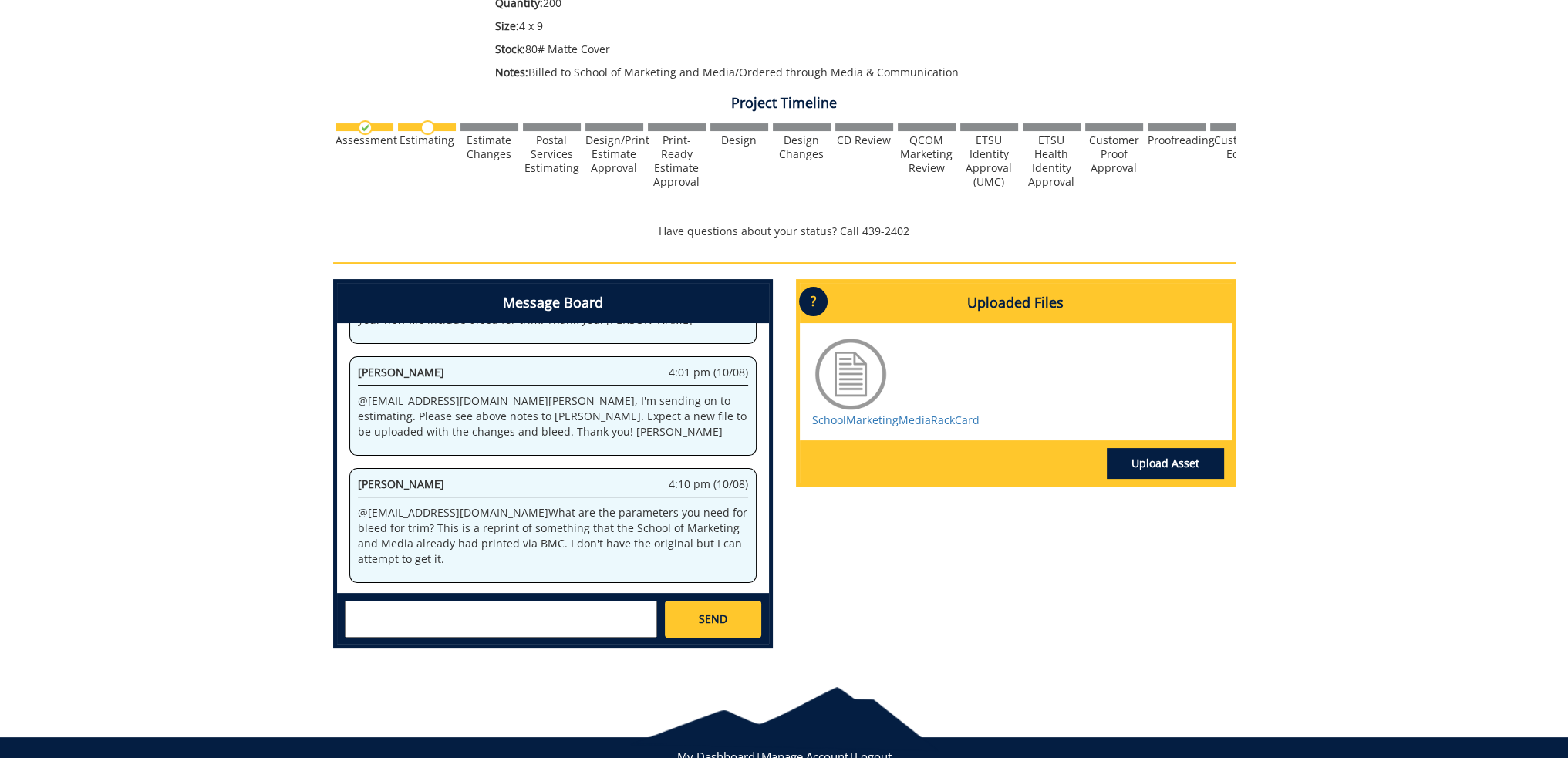
scroll to position [362, 0]
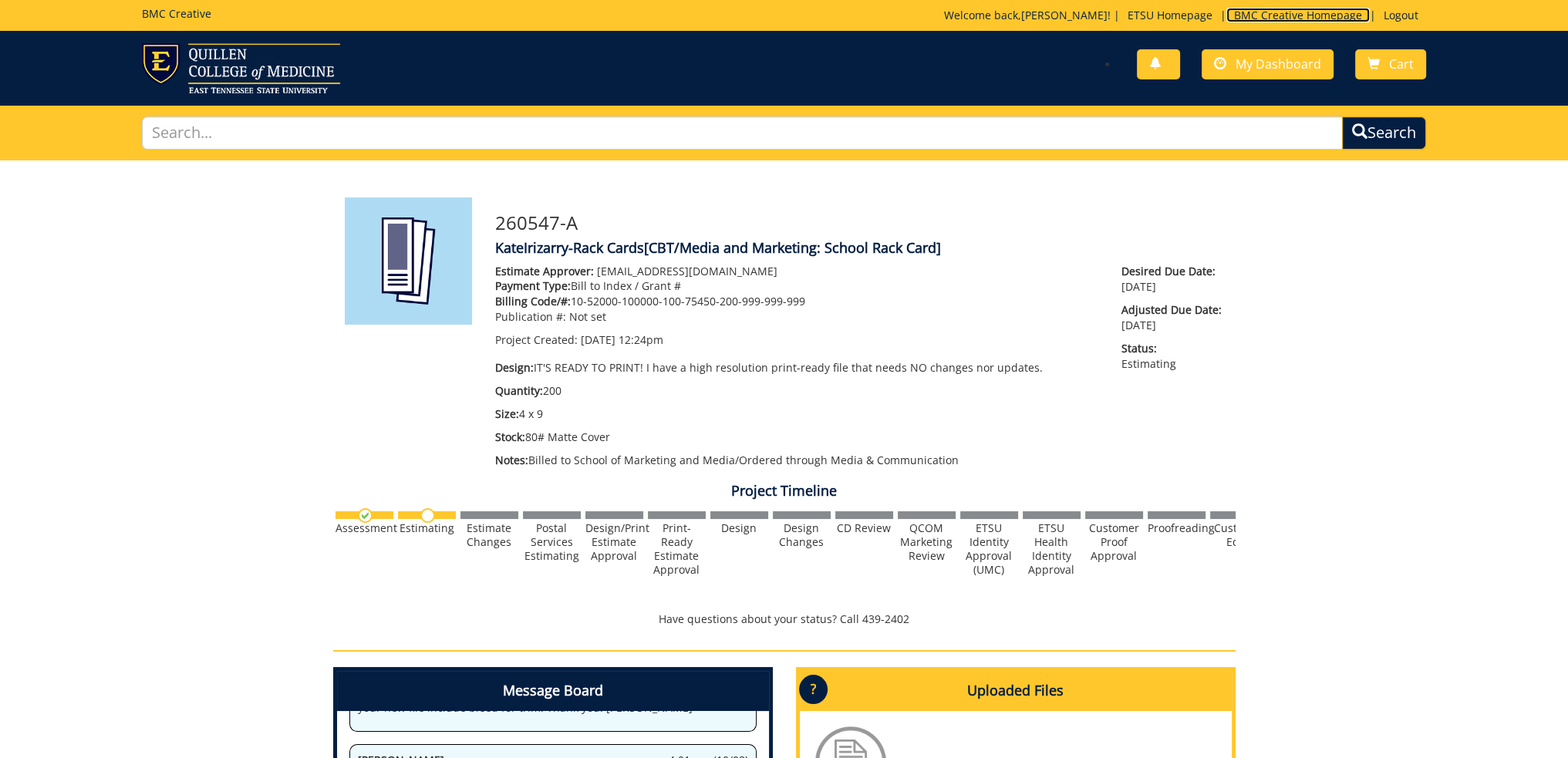
click at [1269, 17] on link "BMC Creative Homepage" at bounding box center [1299, 15] width 143 height 15
click at [1397, 12] on link "Logout" at bounding box center [1401, 15] width 50 height 15
